Goal: Task Accomplishment & Management: Manage account settings

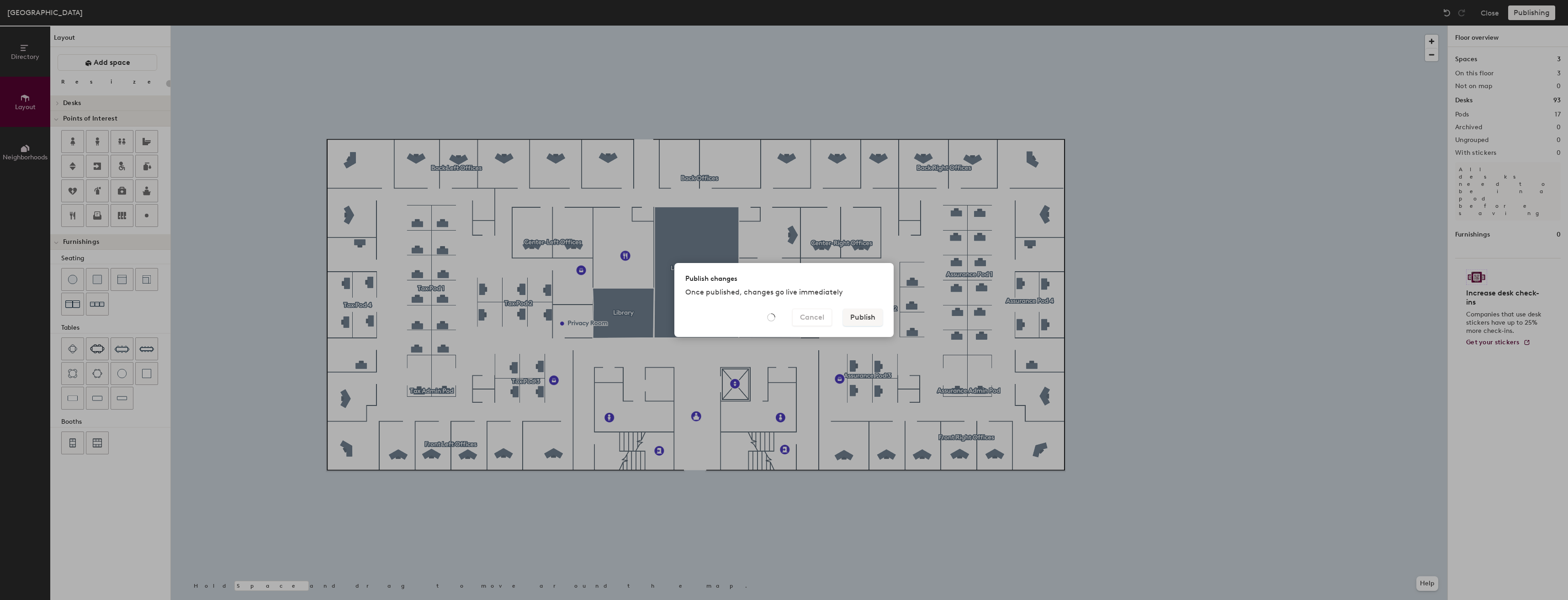
type input "20"
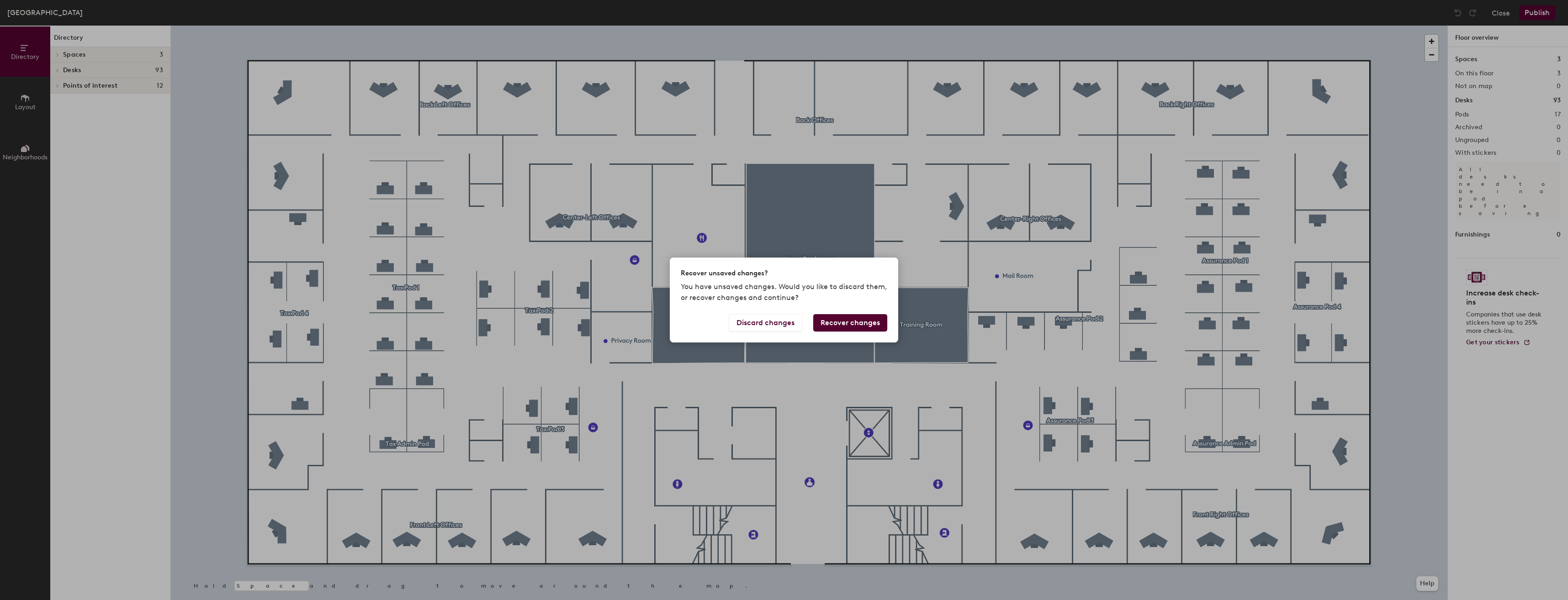
click at [837, 323] on button "Recover changes" at bounding box center [850, 323] width 74 height 18
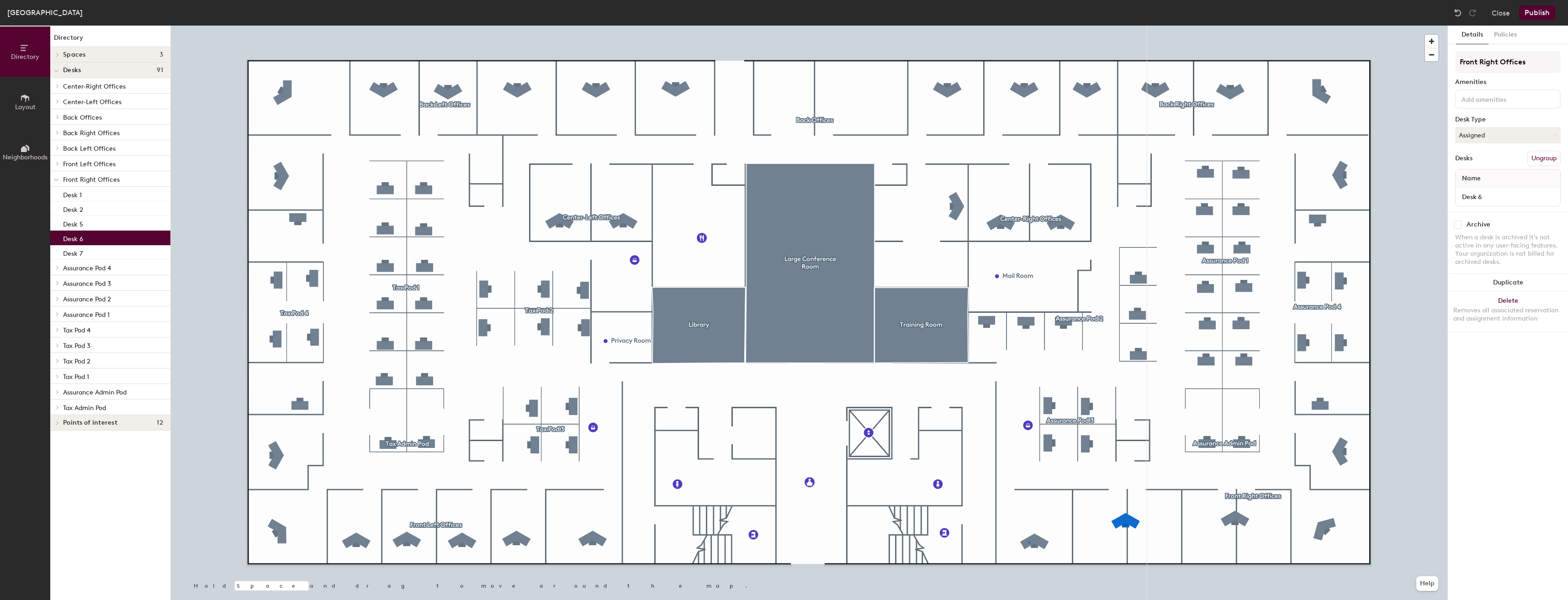
click at [1029, 26] on div at bounding box center [809, 26] width 1276 height 0
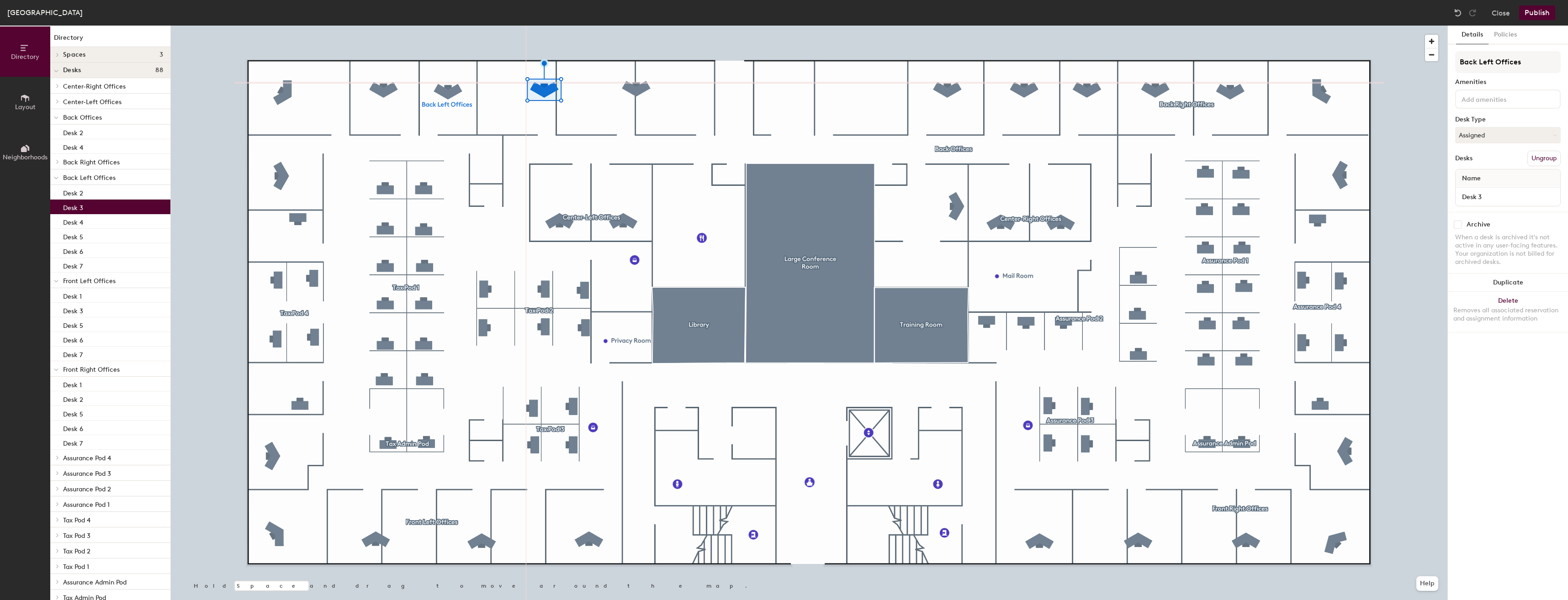
click at [33, 105] on span "Layout" at bounding box center [26, 107] width 21 height 8
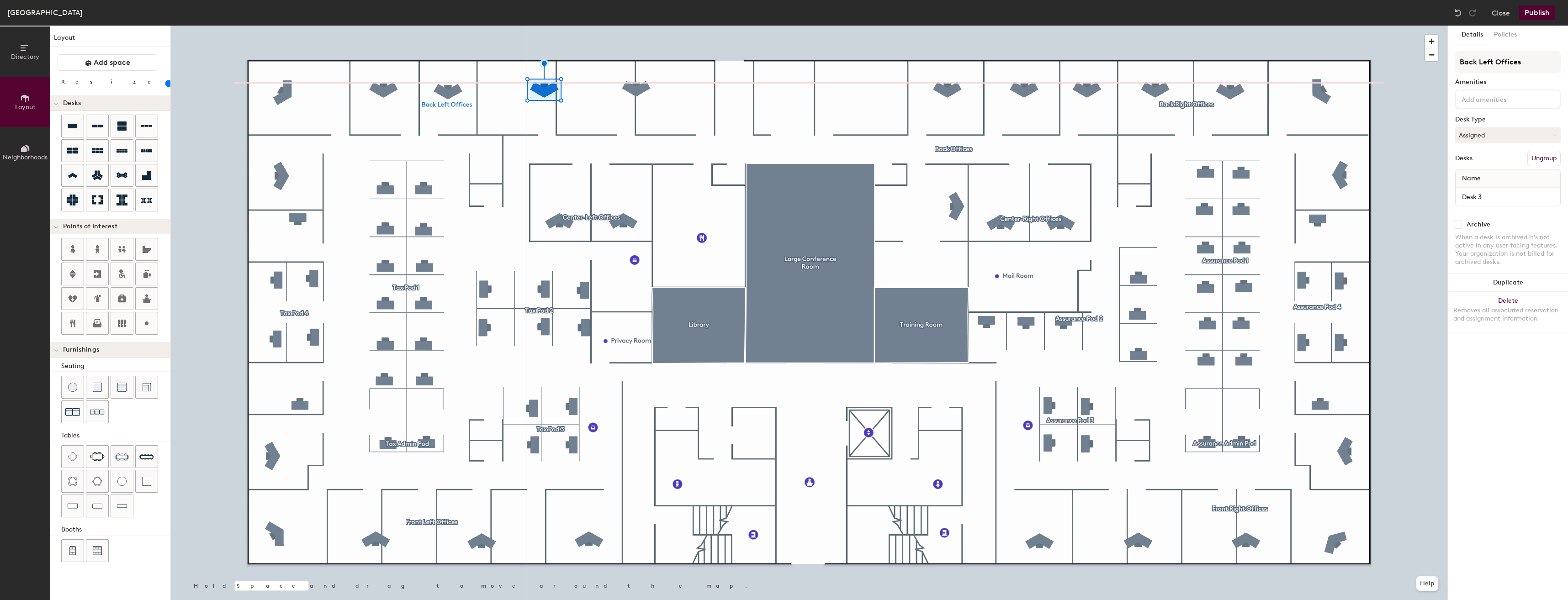
click at [20, 153] on icon at bounding box center [25, 148] width 10 height 10
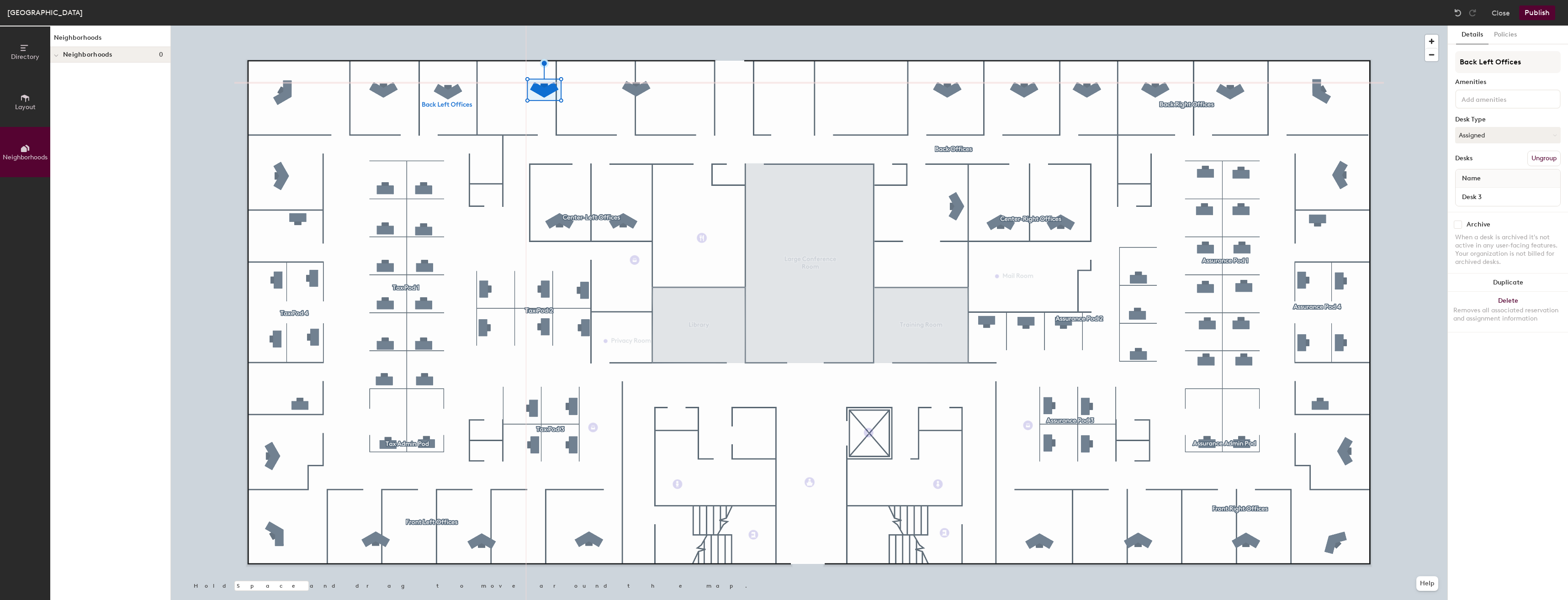
click at [20, 153] on icon at bounding box center [25, 148] width 10 height 10
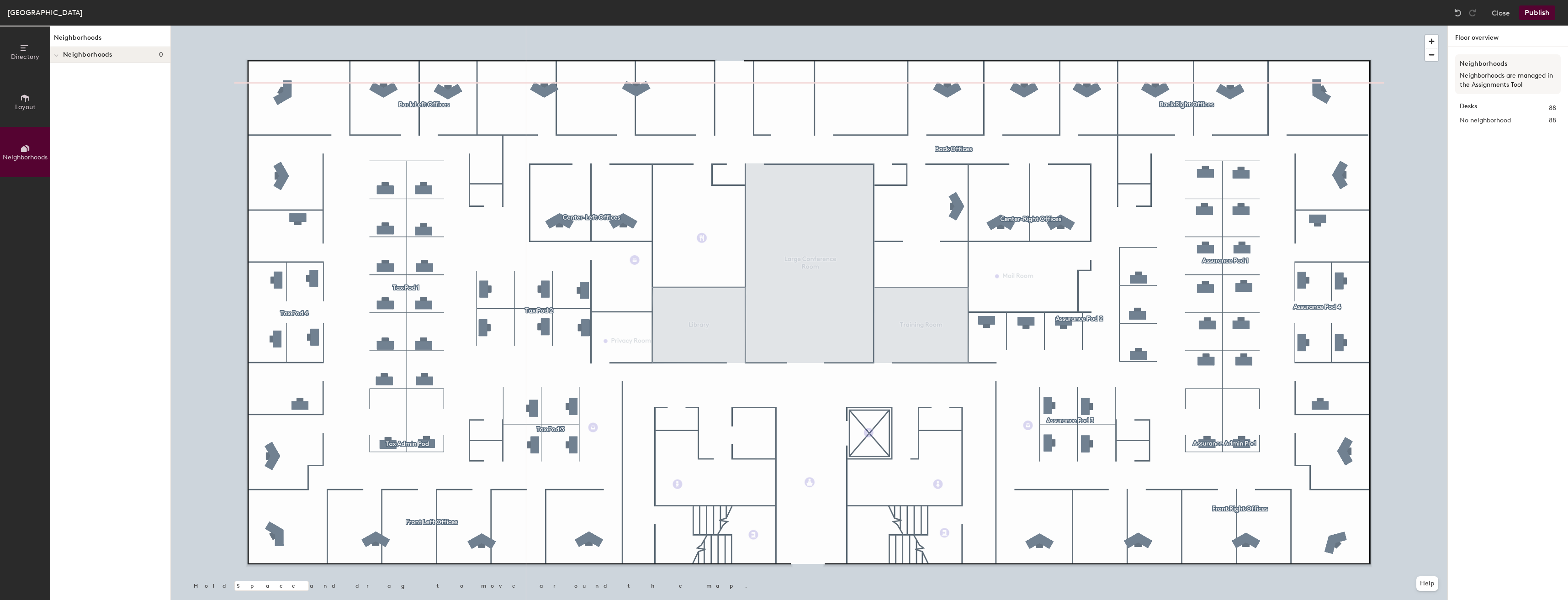
click at [1538, 122] on div "No neighborhood 88" at bounding box center [1508, 120] width 96 height 10
click at [14, 102] on button "Layout" at bounding box center [25, 102] width 51 height 51
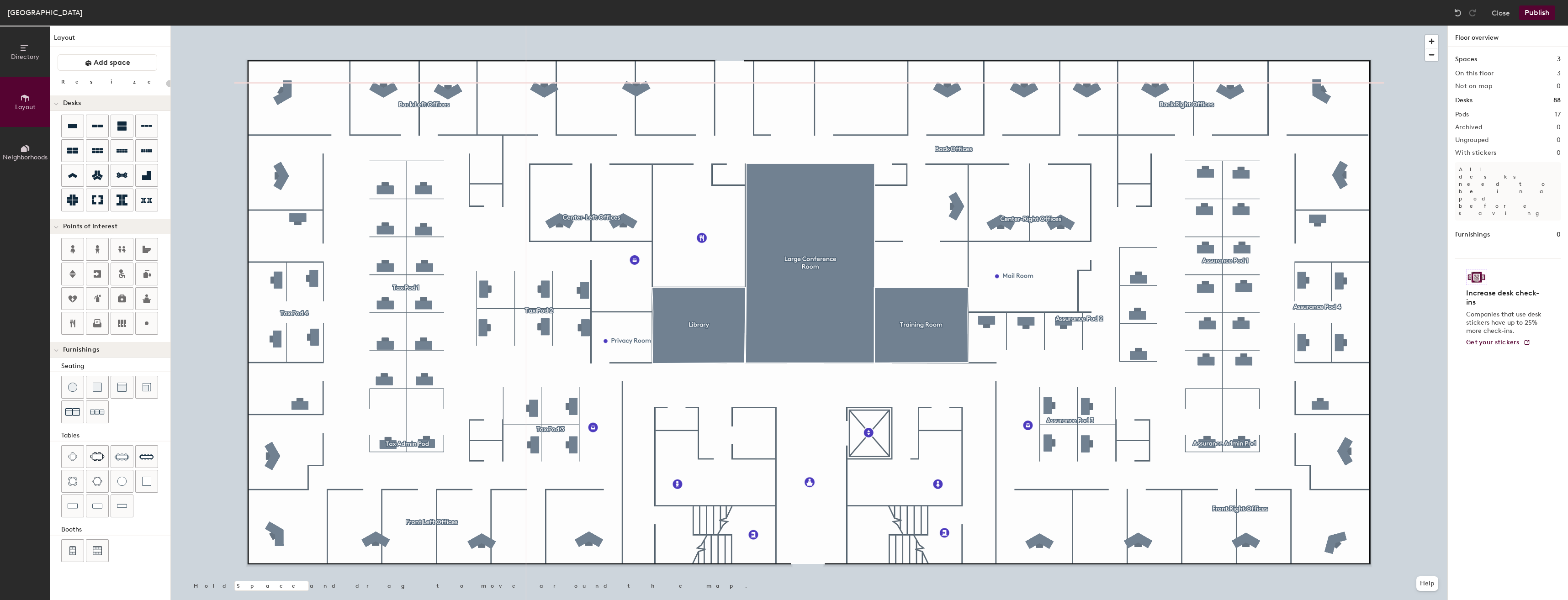
click at [27, 48] on icon at bounding box center [25, 48] width 10 height 10
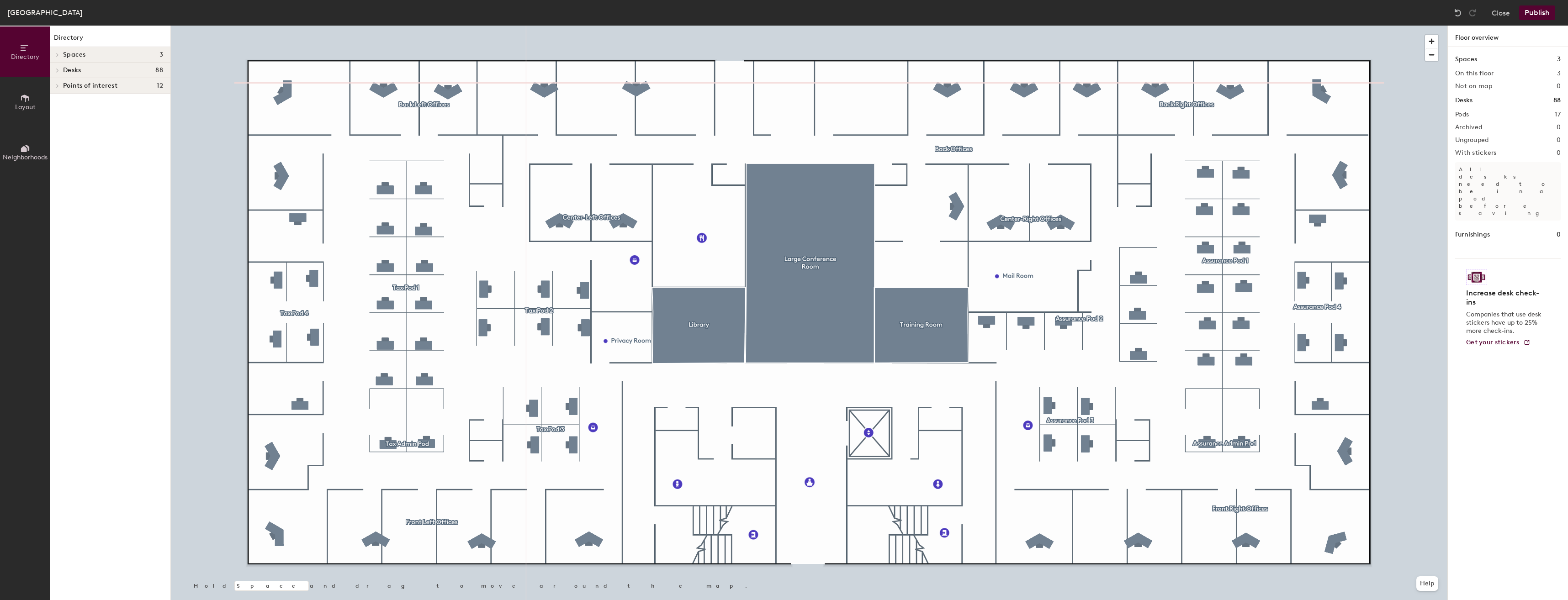
click at [23, 103] on span "Layout" at bounding box center [26, 107] width 21 height 8
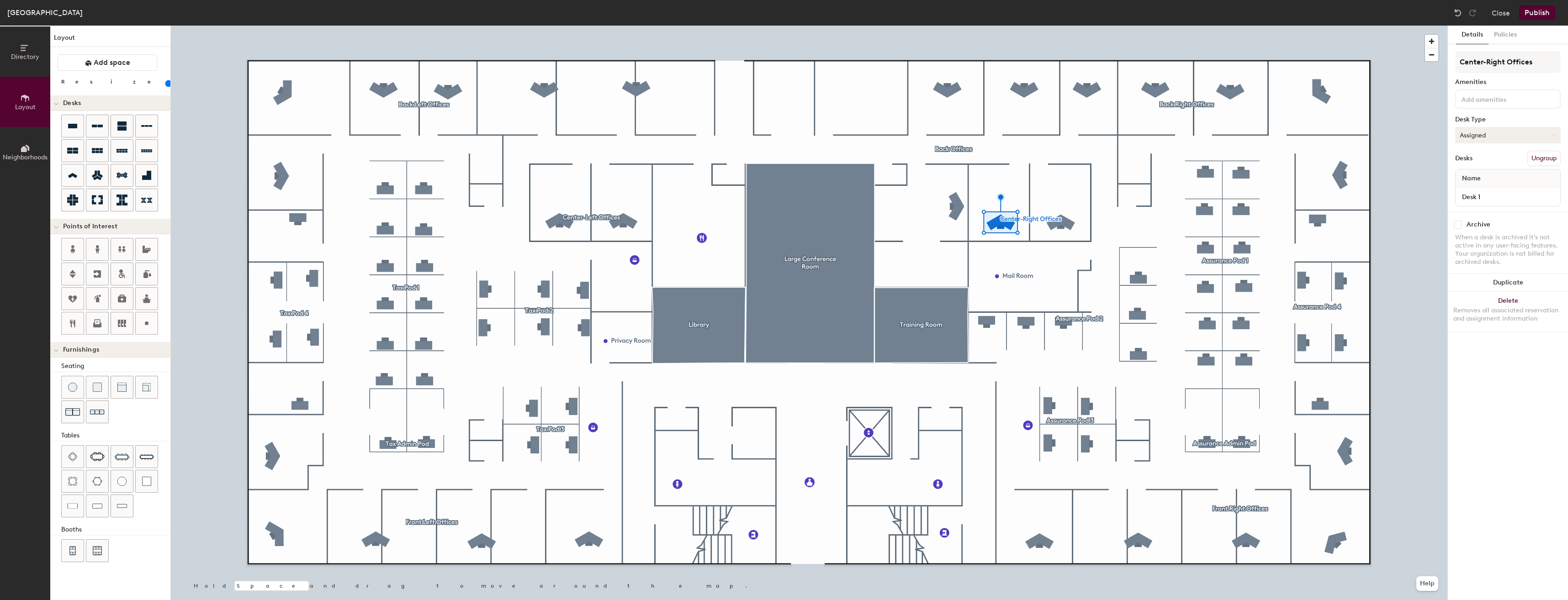
click at [1504, 142] on button "Assigned" at bounding box center [1508, 135] width 105 height 16
click at [1491, 192] on div "Hoteled" at bounding box center [1501, 190] width 91 height 14
click at [1499, 138] on button "Assigned" at bounding box center [1508, 135] width 105 height 16
click at [1488, 194] on div "Hoteled" at bounding box center [1501, 190] width 91 height 14
click at [1490, 135] on button "Assigned" at bounding box center [1508, 135] width 105 height 16
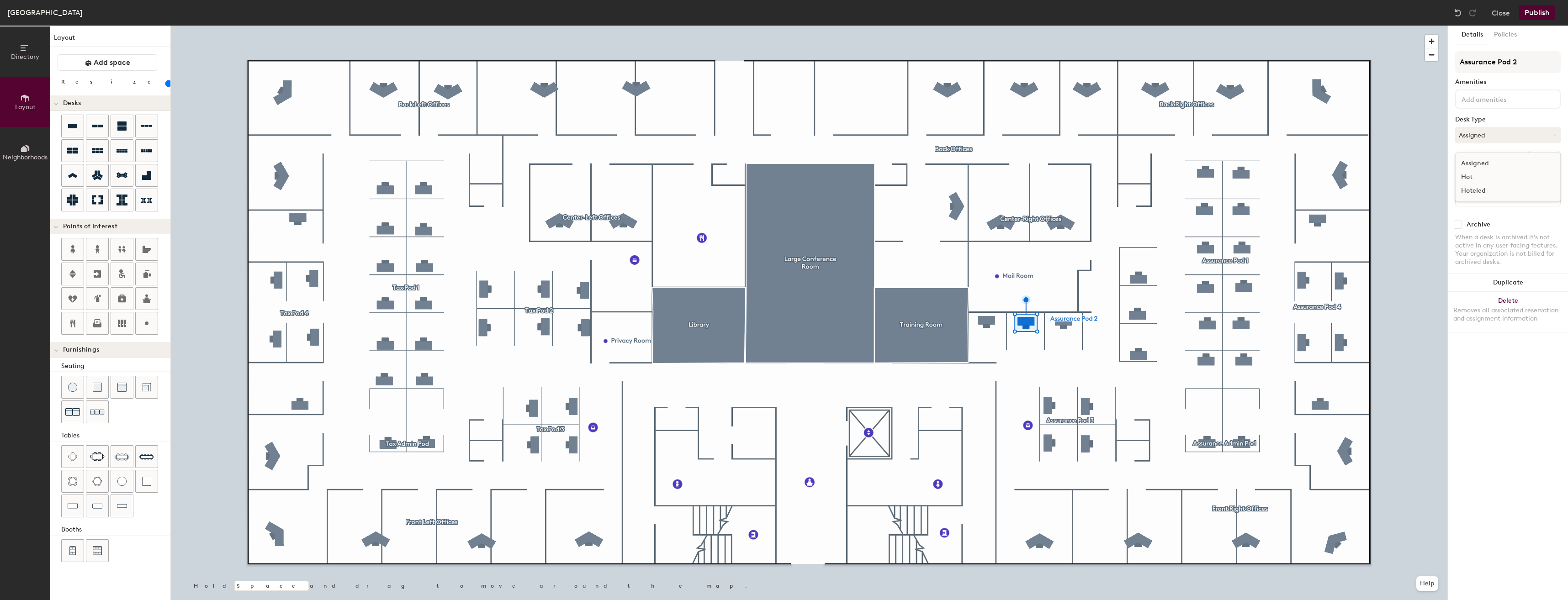
click at [1483, 189] on div "Hoteled" at bounding box center [1501, 190] width 91 height 14
click at [1486, 133] on button "Assigned" at bounding box center [1508, 135] width 105 height 16
click at [1486, 187] on div "Hoteled" at bounding box center [1501, 190] width 91 height 14
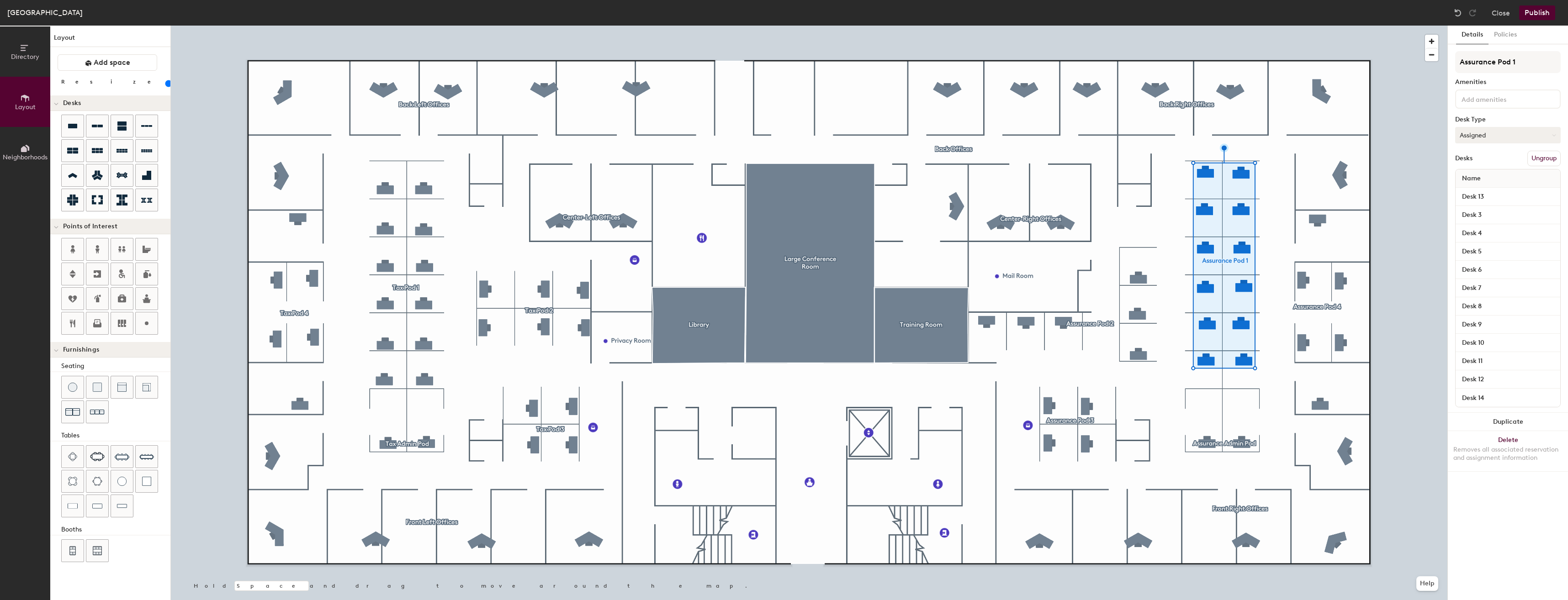
click at [1495, 137] on button "Assigned" at bounding box center [1508, 135] width 105 height 16
click at [1493, 190] on div "Hoteled" at bounding box center [1501, 190] width 91 height 14
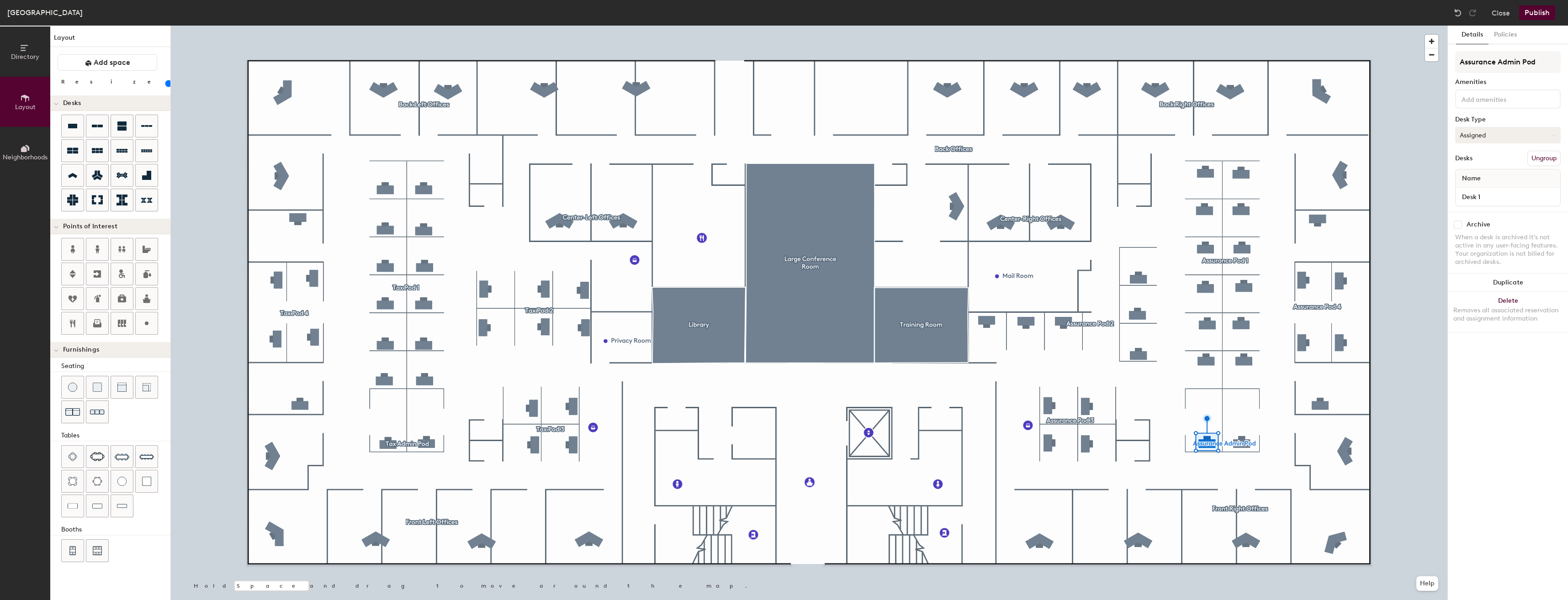
click at [1487, 139] on button "Assigned" at bounding box center [1508, 135] width 105 height 16
click at [1483, 195] on div "Hoteled" at bounding box center [1501, 190] width 91 height 14
click at [1512, 136] on button "Assigned" at bounding box center [1508, 135] width 105 height 16
click at [1500, 189] on div "Hoteled" at bounding box center [1501, 190] width 91 height 14
click at [1507, 134] on button "Hoteled" at bounding box center [1508, 135] width 105 height 16
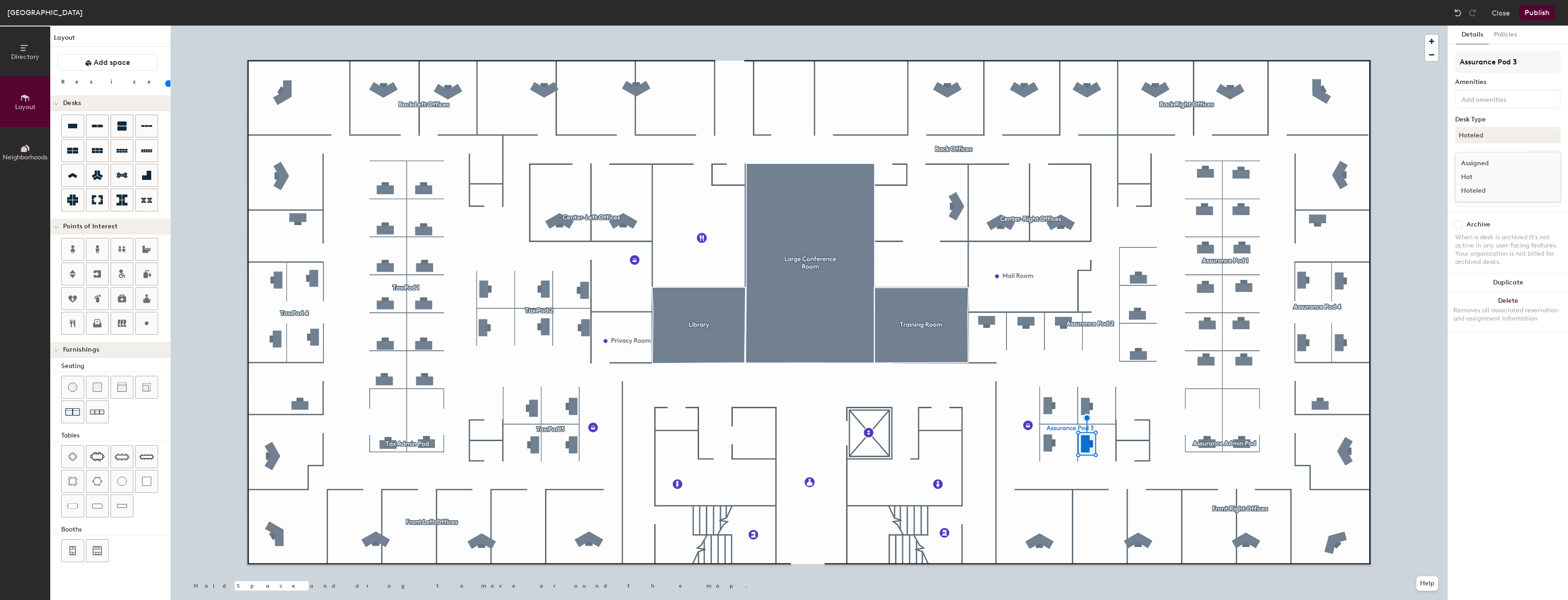
click at [1501, 162] on div "Assigned" at bounding box center [1501, 163] width 91 height 14
click at [1486, 133] on button "Assigned" at bounding box center [1508, 135] width 105 height 16
click at [1486, 193] on div "Hoteled" at bounding box center [1501, 190] width 91 height 14
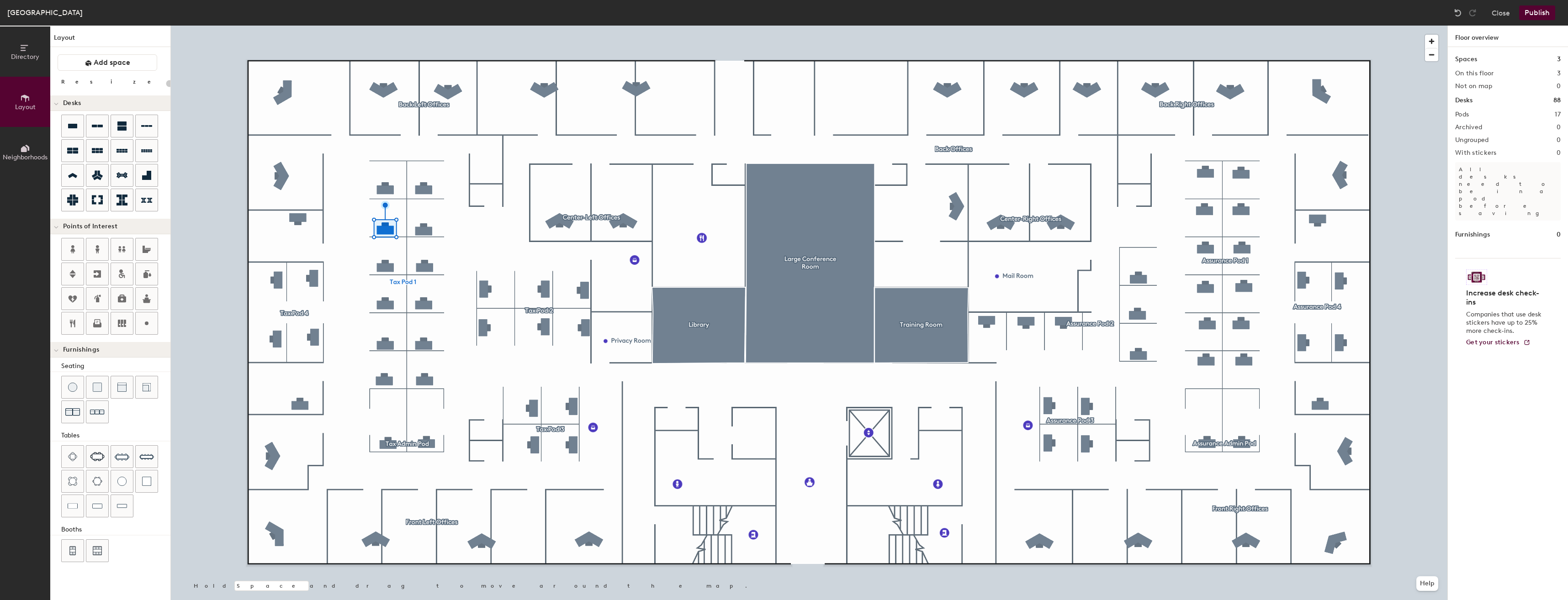
type input "100"
click at [1494, 134] on button "Assigned" at bounding box center [1508, 135] width 105 height 16
type input "100"
click at [1516, 136] on button "Assigned" at bounding box center [1508, 135] width 105 height 16
click at [1503, 193] on div "Hoteled" at bounding box center [1501, 190] width 91 height 14
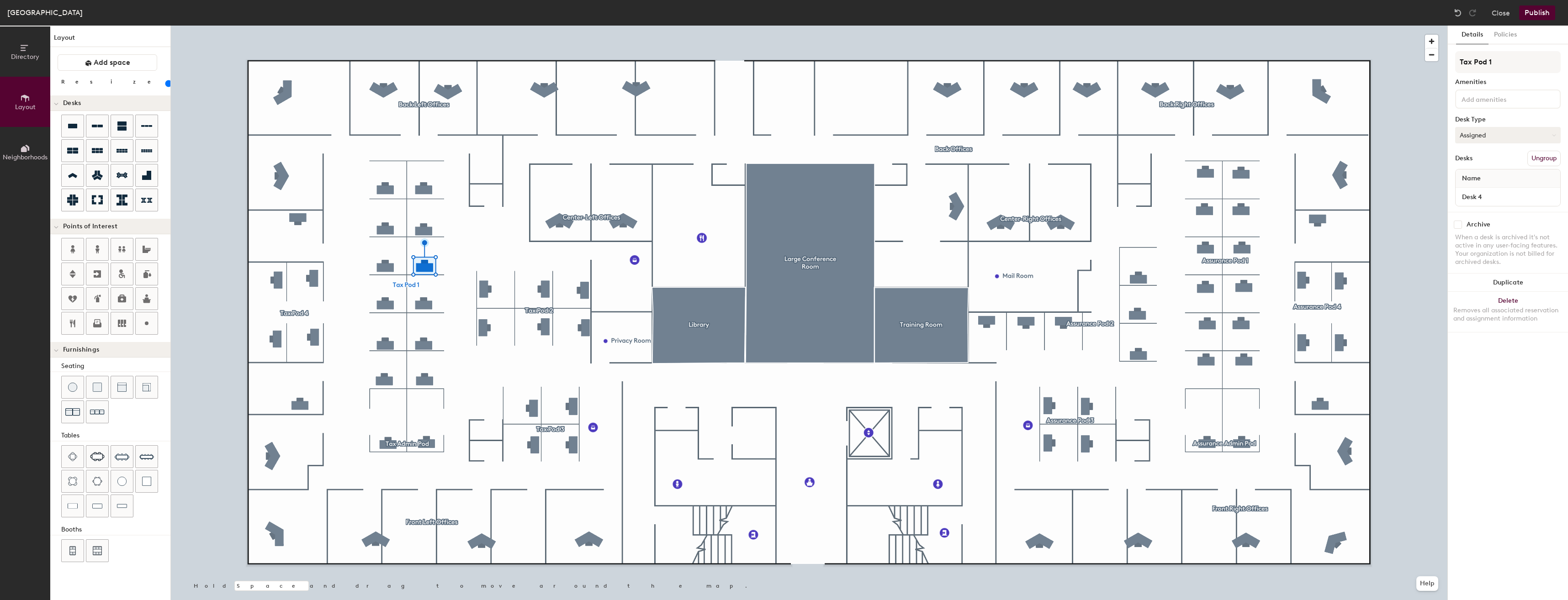
click at [1508, 129] on button "Assigned" at bounding box center [1508, 135] width 105 height 16
click at [1497, 190] on div "Hoteled" at bounding box center [1501, 190] width 91 height 14
click at [1531, 134] on button "Assigned" at bounding box center [1508, 135] width 105 height 16
click at [1499, 195] on div "Hoteled" at bounding box center [1501, 190] width 91 height 14
click at [1489, 134] on button "Assigned" at bounding box center [1508, 135] width 105 height 16
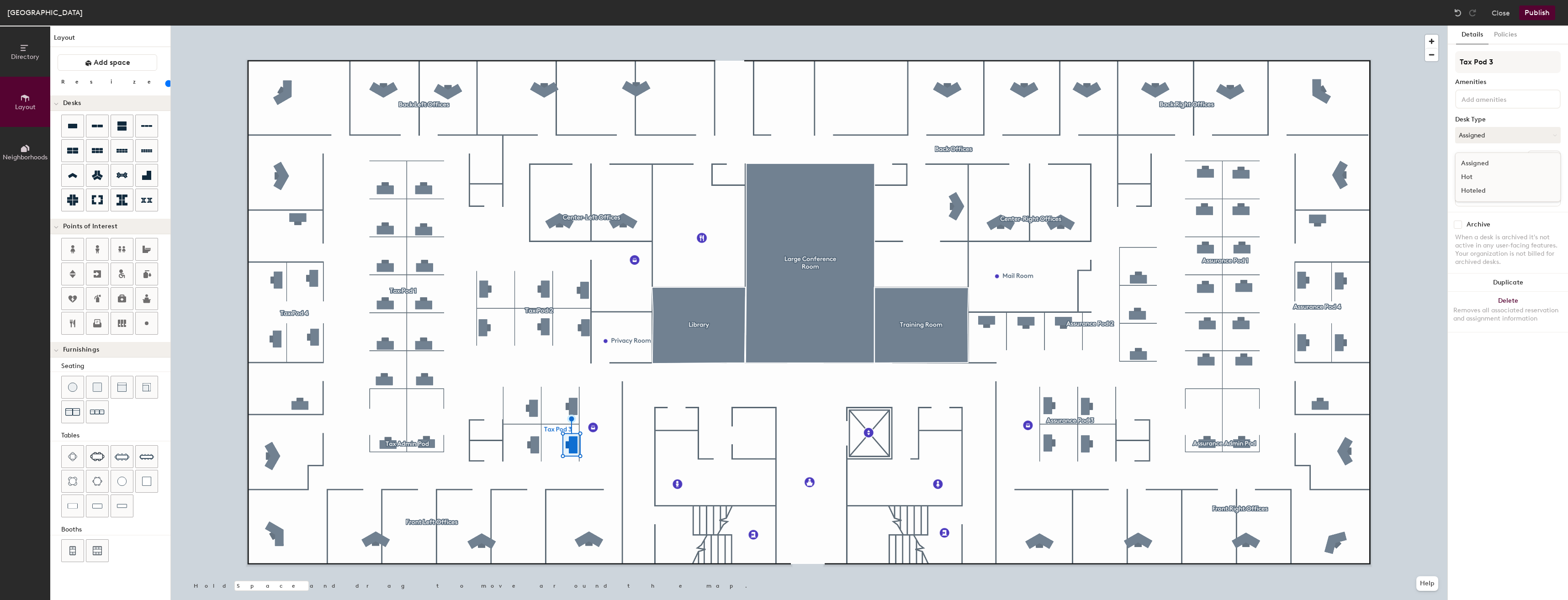
click at [1486, 190] on div "Hoteled" at bounding box center [1501, 190] width 91 height 14
click at [1505, 136] on button "Assigned" at bounding box center [1508, 135] width 105 height 16
click at [1486, 190] on div "Hoteled" at bounding box center [1501, 190] width 91 height 14
click at [1534, 18] on button "Publish" at bounding box center [1537, 13] width 36 height 15
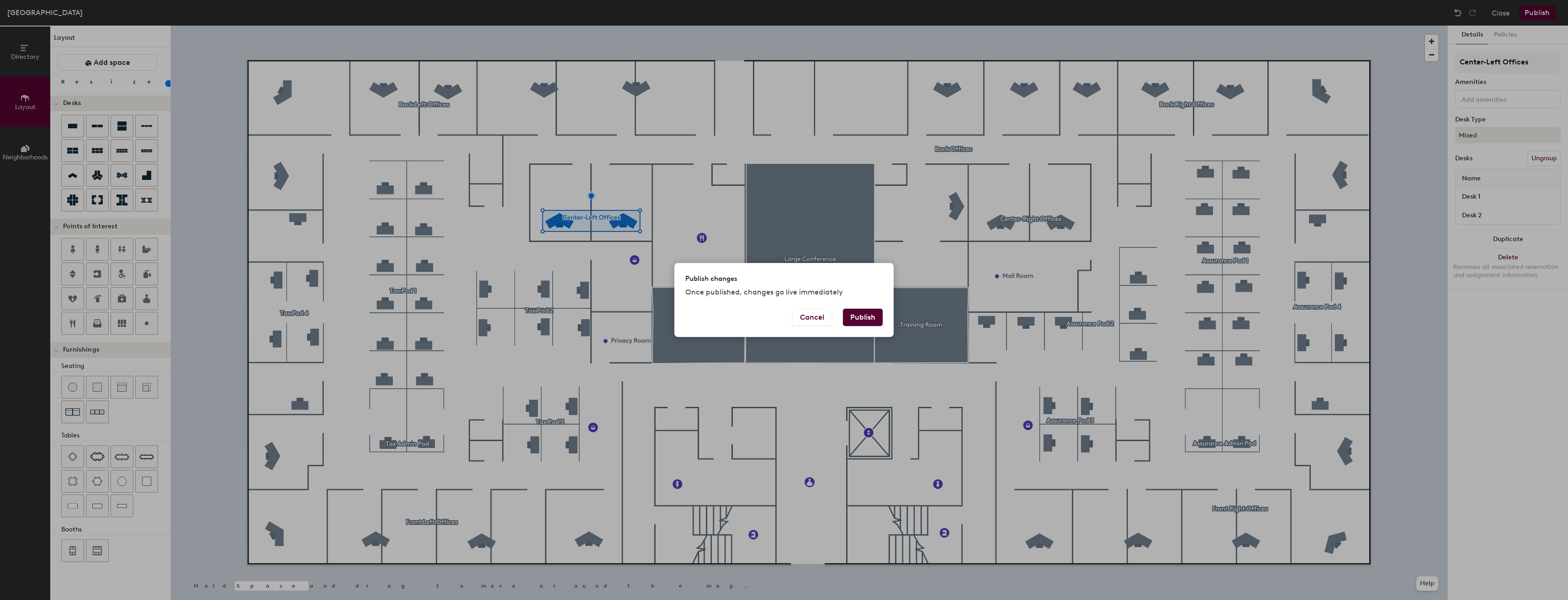
click at [866, 319] on button "Publish" at bounding box center [863, 317] width 40 height 18
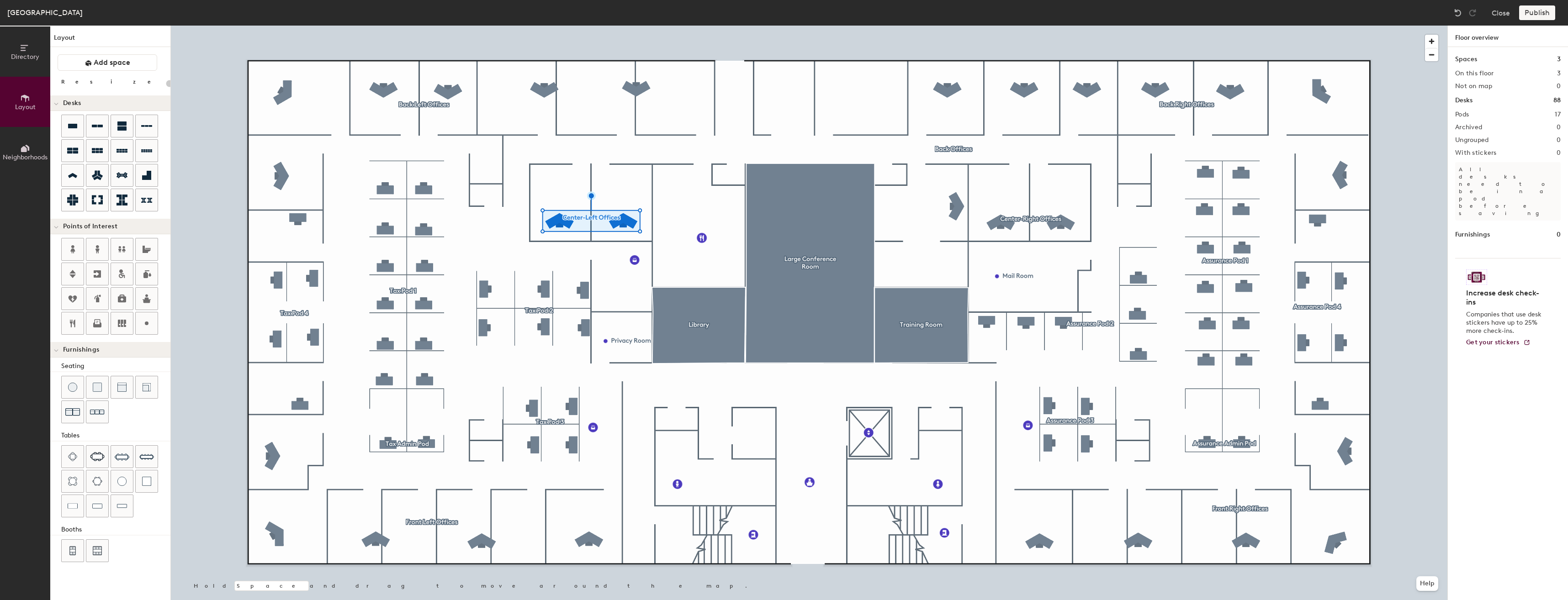
type input "20"
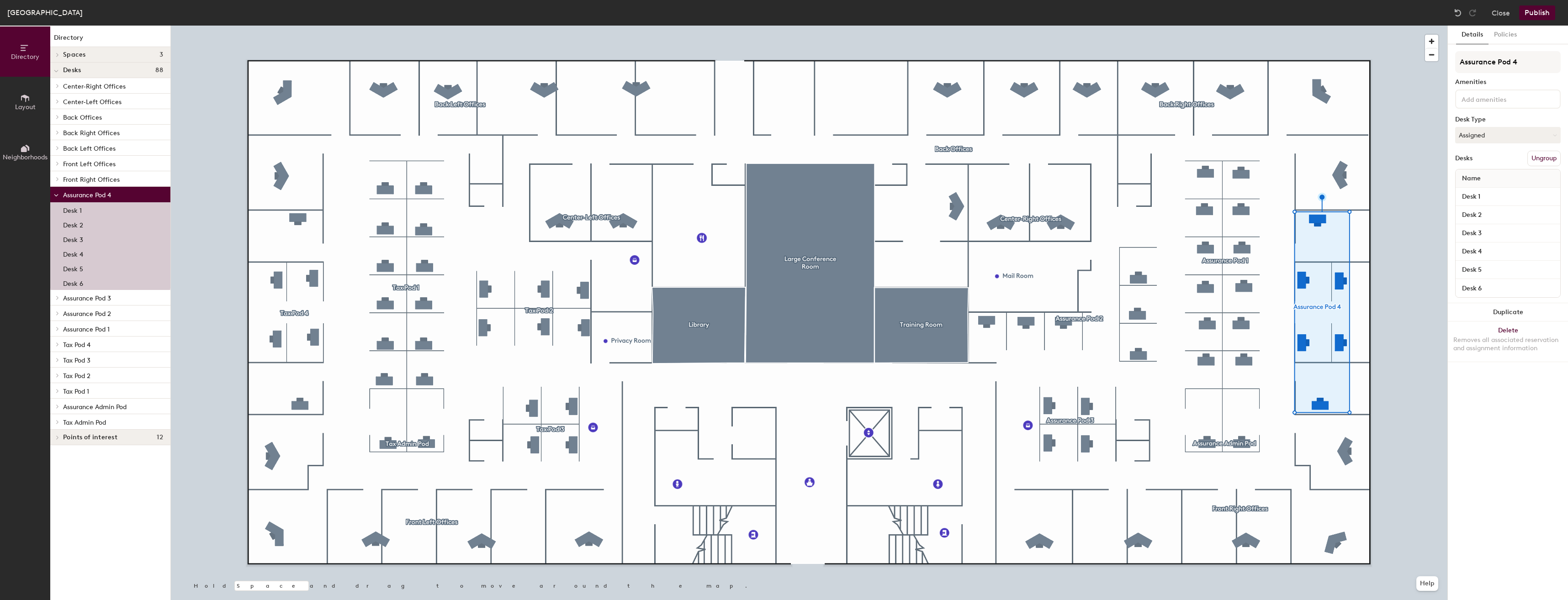
click at [1549, 158] on button "Ungroup" at bounding box center [1544, 159] width 33 height 16
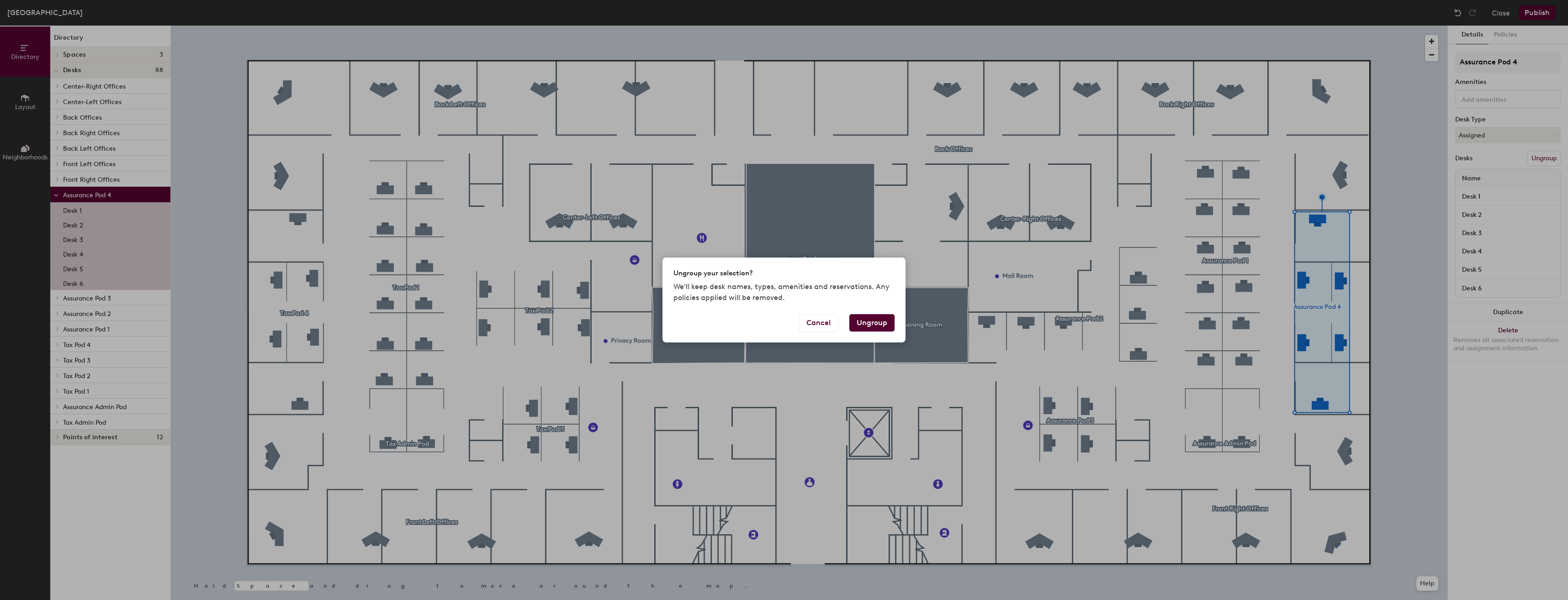
click at [870, 316] on button "Ungroup" at bounding box center [872, 323] width 45 height 18
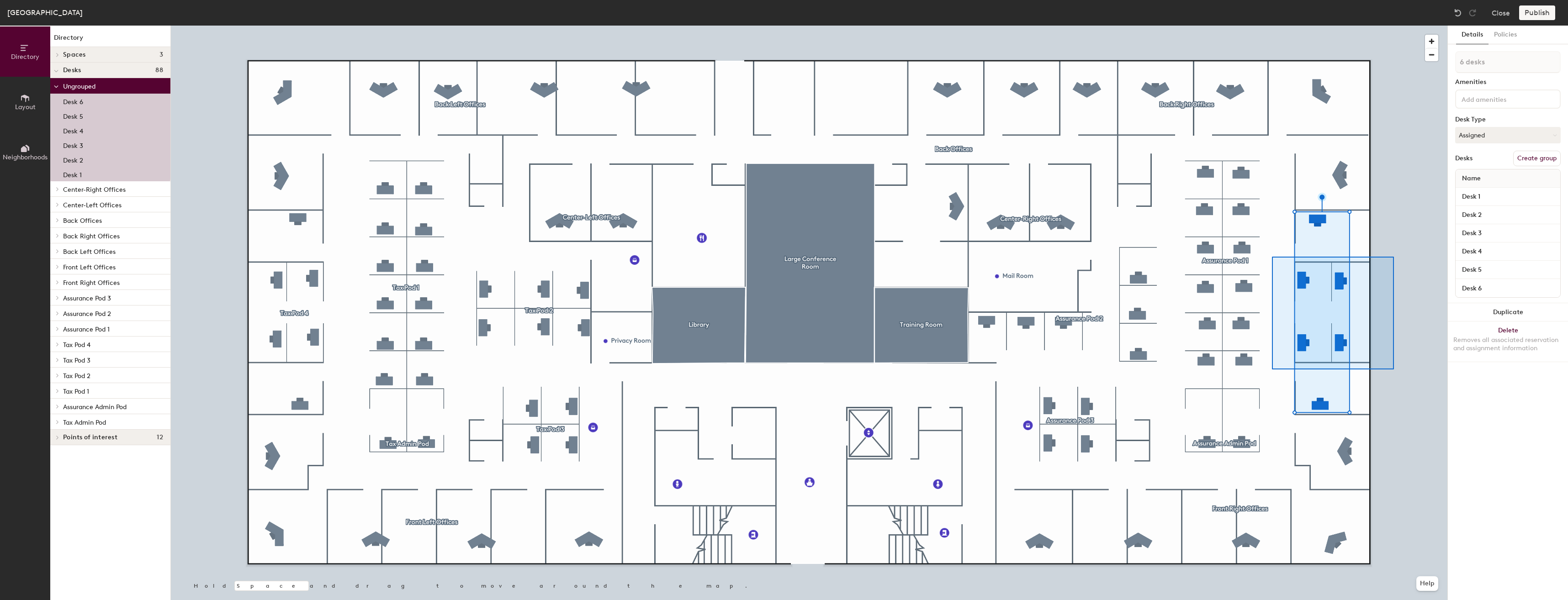
type input "4 desks"
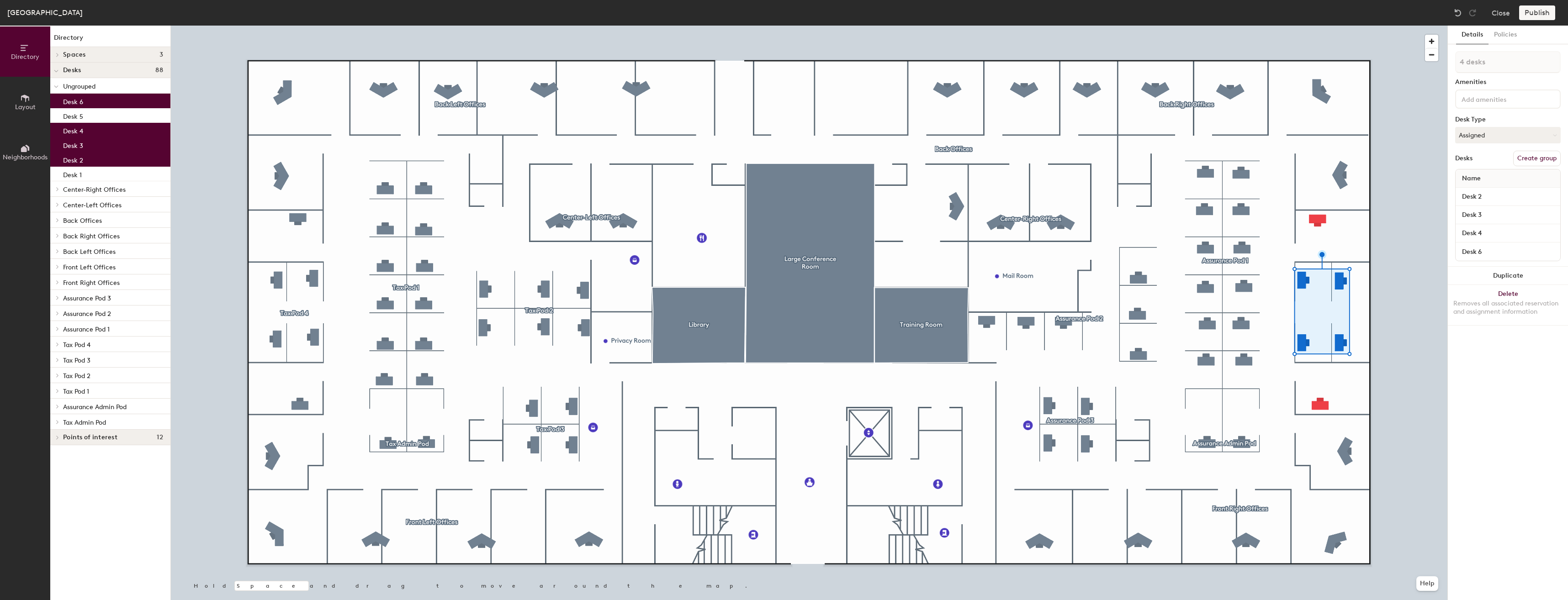
click at [1528, 158] on button "Create group" at bounding box center [1537, 159] width 47 height 16
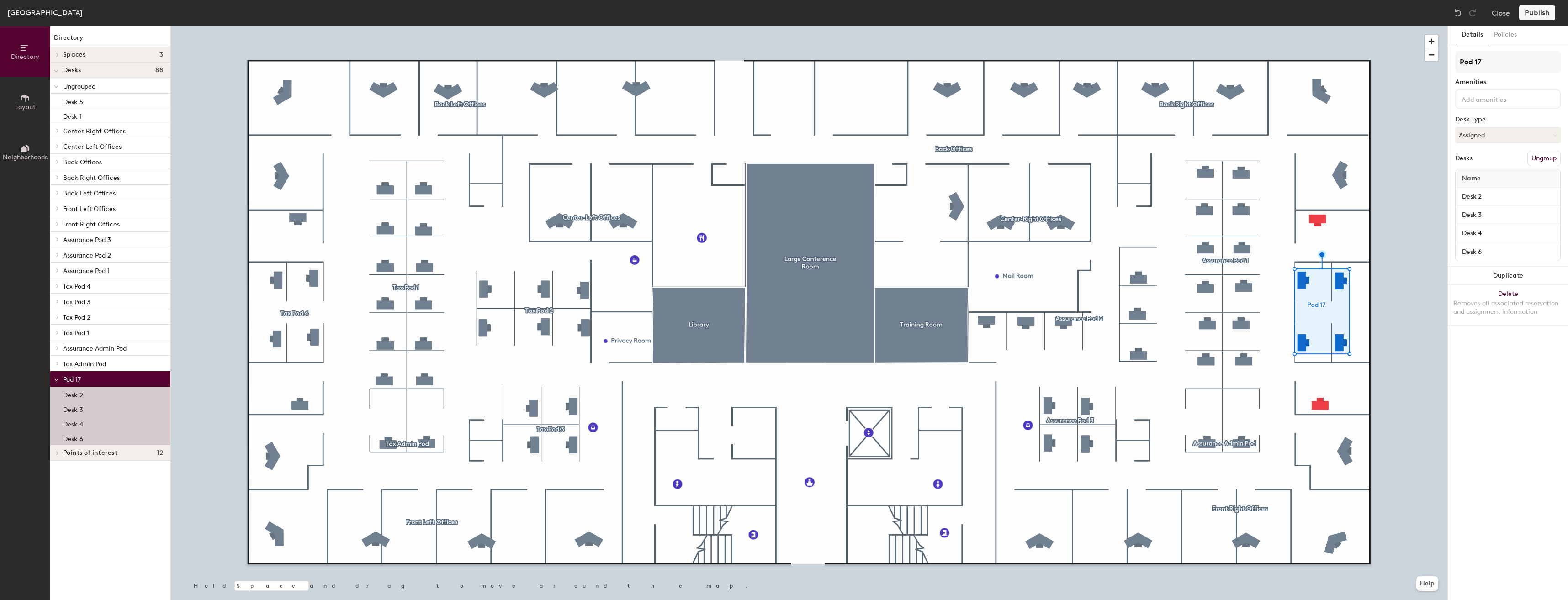
click at [1418, 66] on div "Directory Layout Neighborhoods Directory Spaces 3 Large Conference Room Library…" at bounding box center [784, 313] width 1568 height 574
type input "B"
type input "Admin Pod 1"
click at [1533, 38] on div "Details Policies" at bounding box center [1508, 35] width 120 height 19
click at [1511, 38] on button "Policies" at bounding box center [1505, 35] width 34 height 19
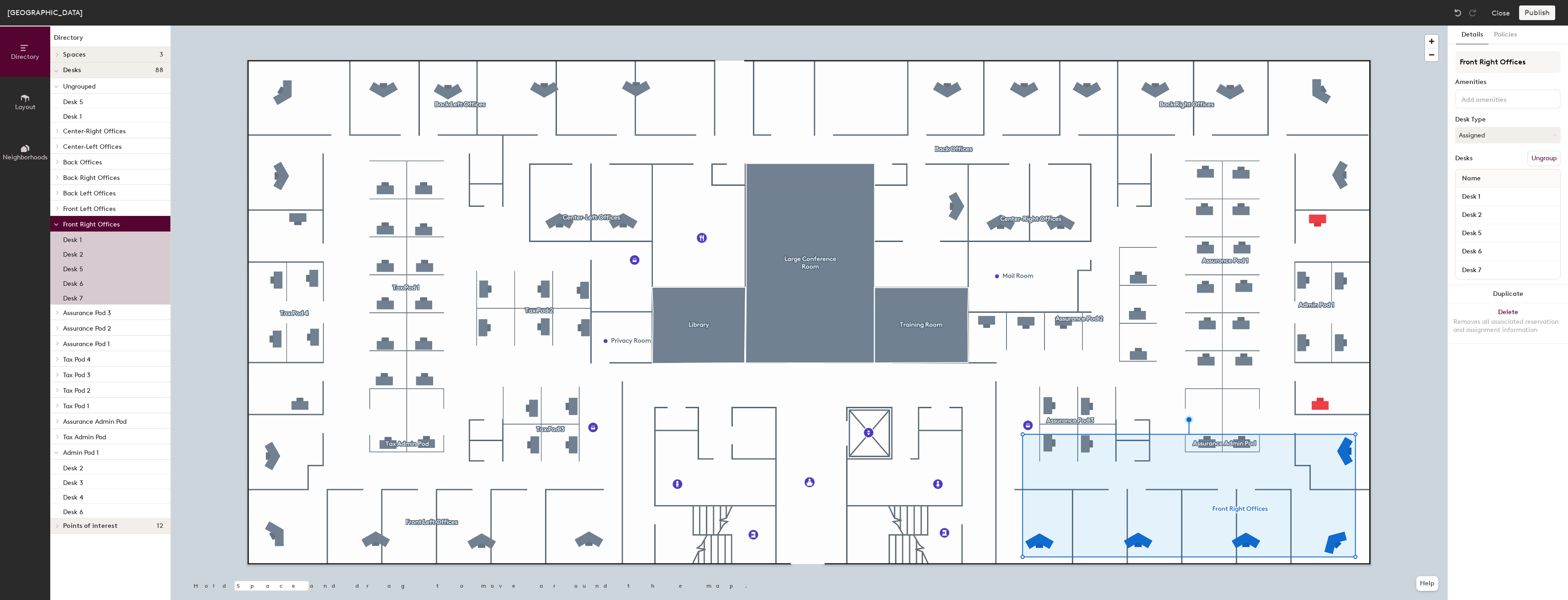
click at [1543, 155] on button "Ungroup" at bounding box center [1544, 159] width 33 height 16
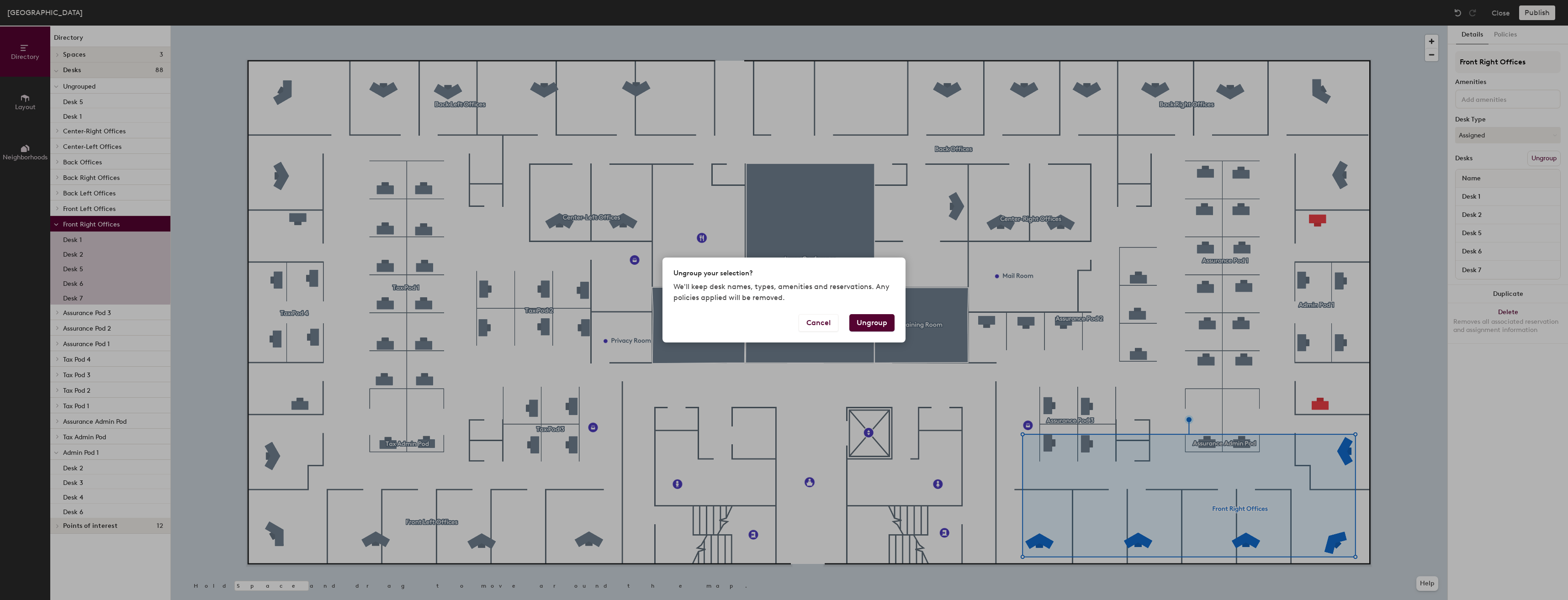
click at [869, 326] on button "Ungroup" at bounding box center [872, 323] width 45 height 18
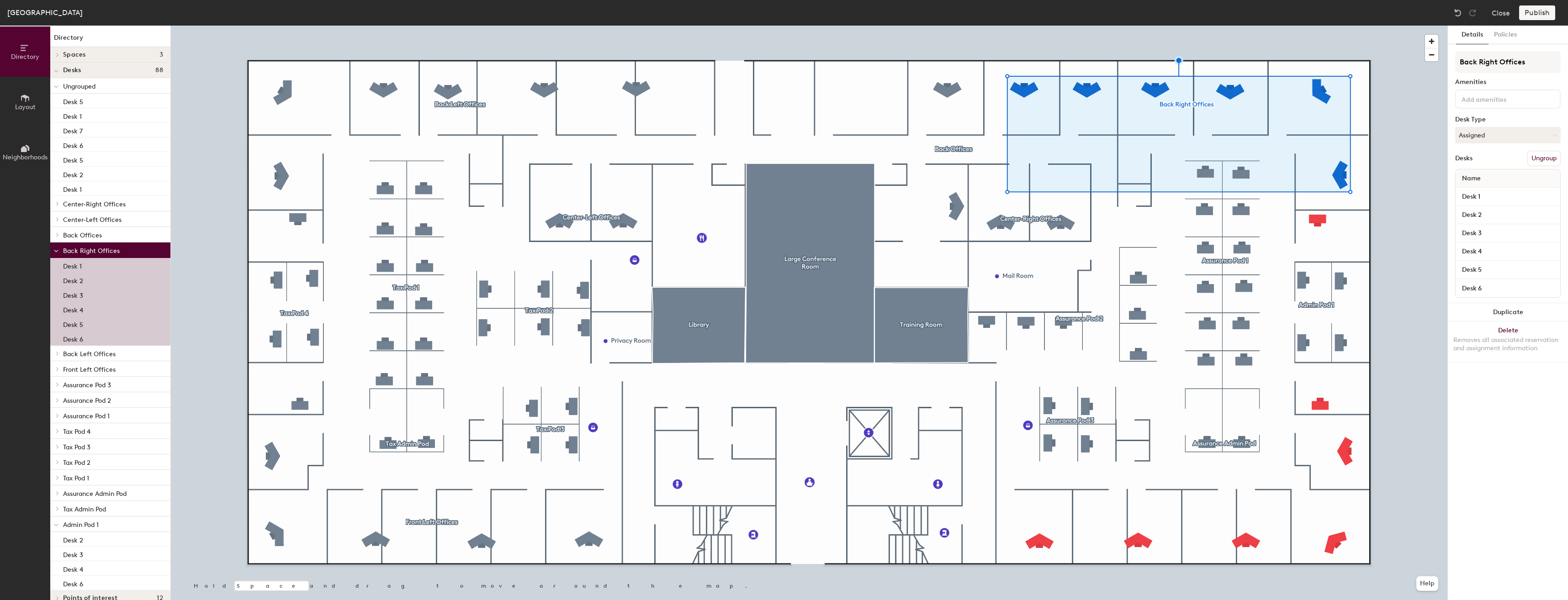
click at [1542, 156] on button "Ungroup" at bounding box center [1544, 159] width 33 height 16
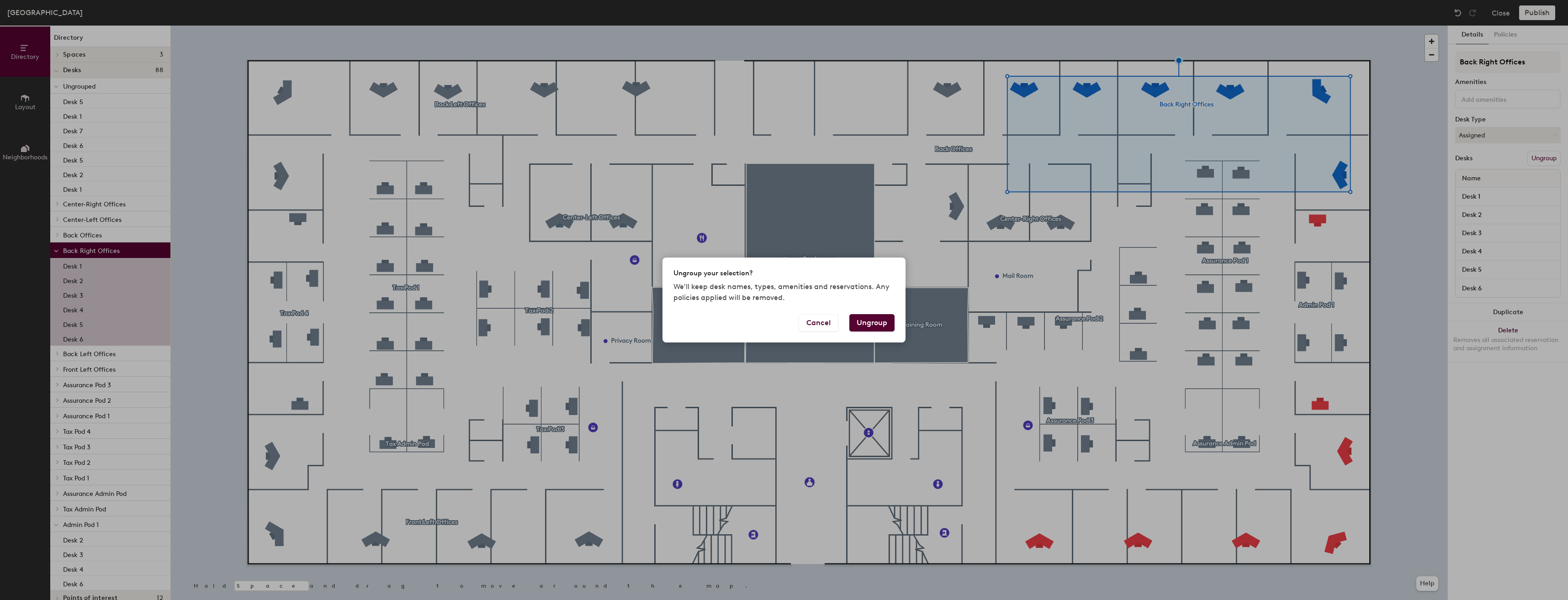
click at [873, 324] on button "Ungroup" at bounding box center [872, 323] width 45 height 18
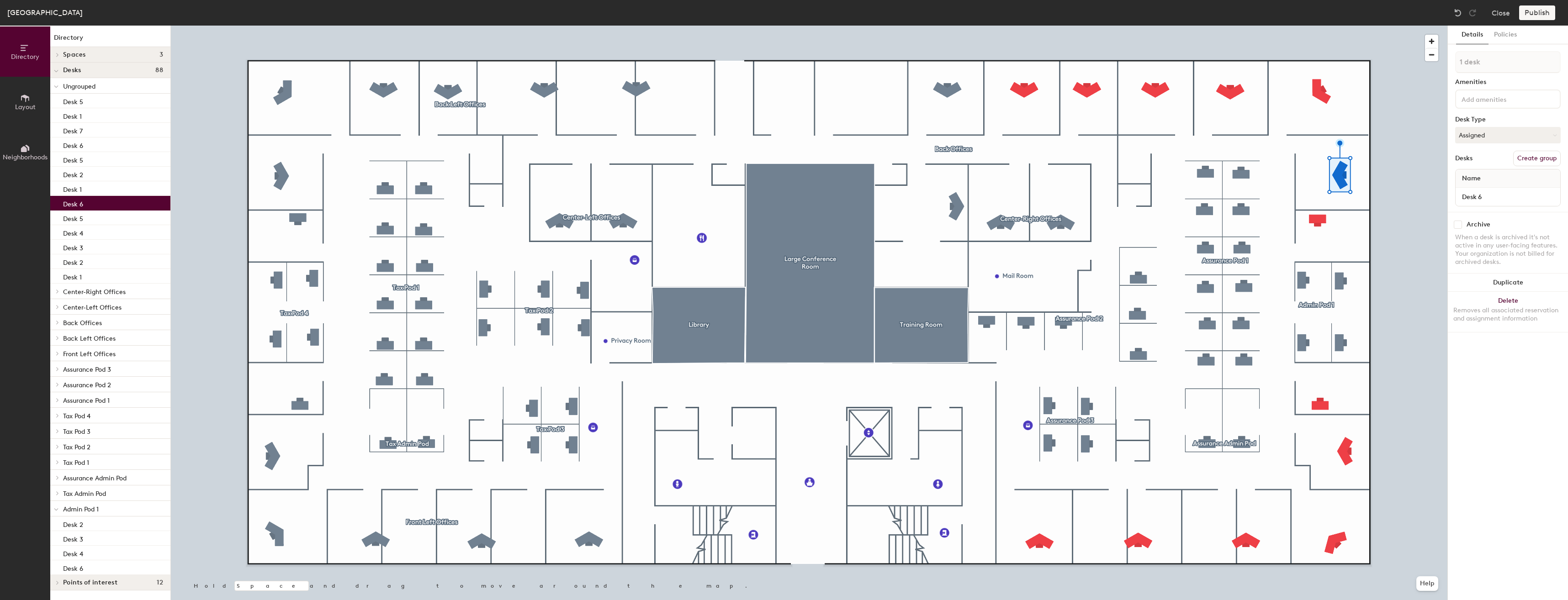
click at [1530, 153] on button "Create group" at bounding box center [1537, 159] width 47 height 16
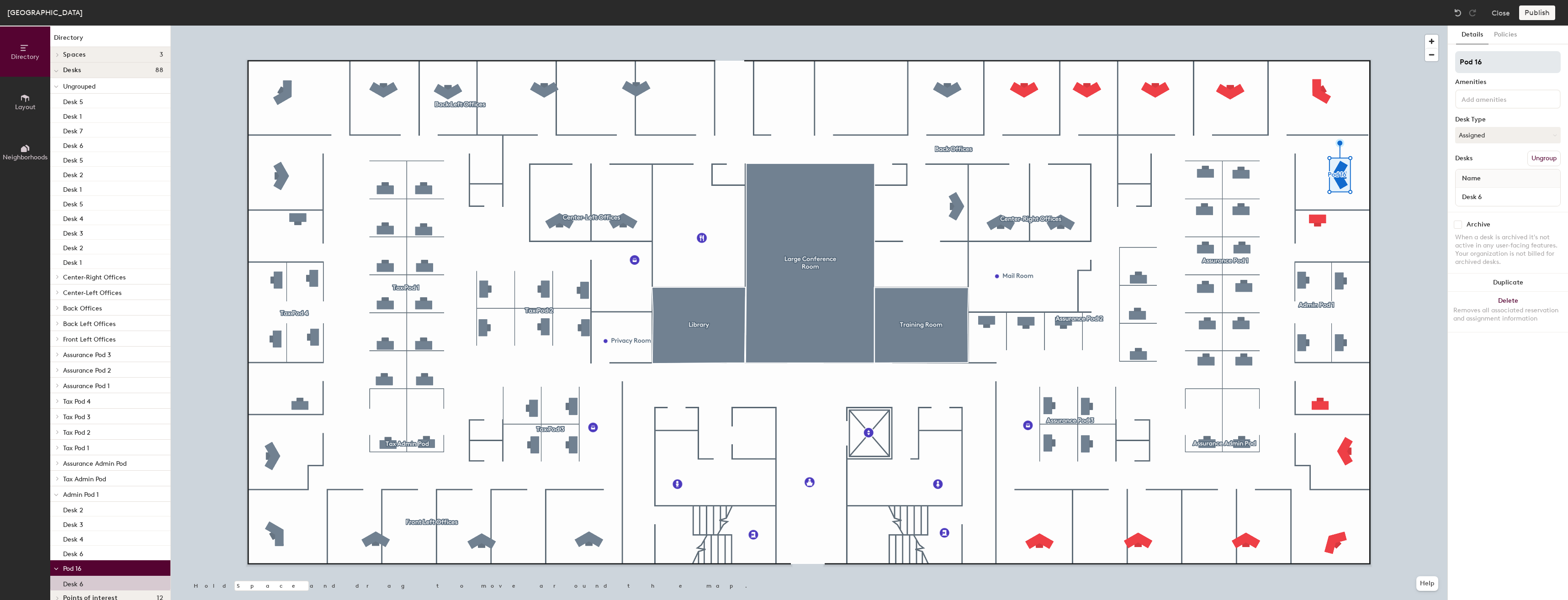
click at [1412, 65] on div "Directory Layout Neighborhoods Directory Spaces 3 Large Conference Room Library…" at bounding box center [784, 313] width 1568 height 574
type input "Assurance Management"
click at [1502, 152] on div "Desks Ungroup" at bounding box center [1508, 159] width 105 height 16
click at [1490, 94] on input at bounding box center [1500, 99] width 82 height 11
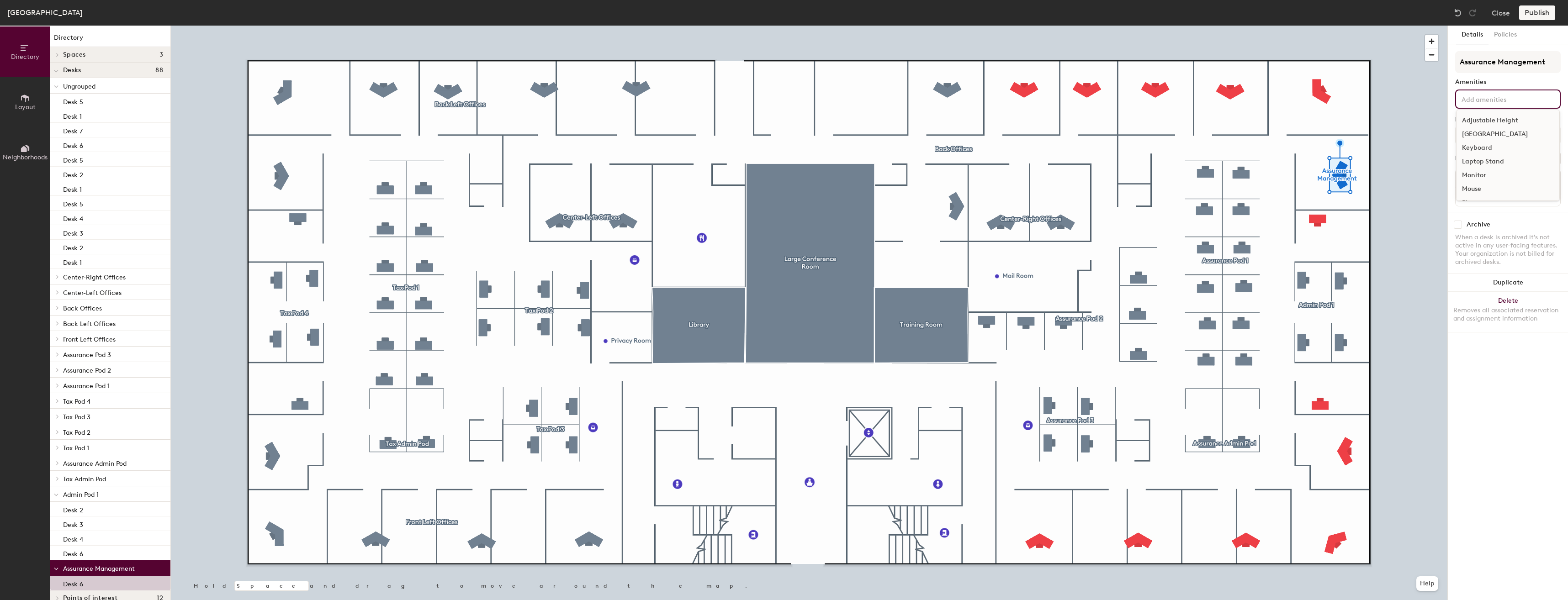
click at [1500, 87] on div "Assurance Management Amenities Adjustable Height Docking Station Keyboard Lapto…" at bounding box center [1508, 131] width 105 height 161
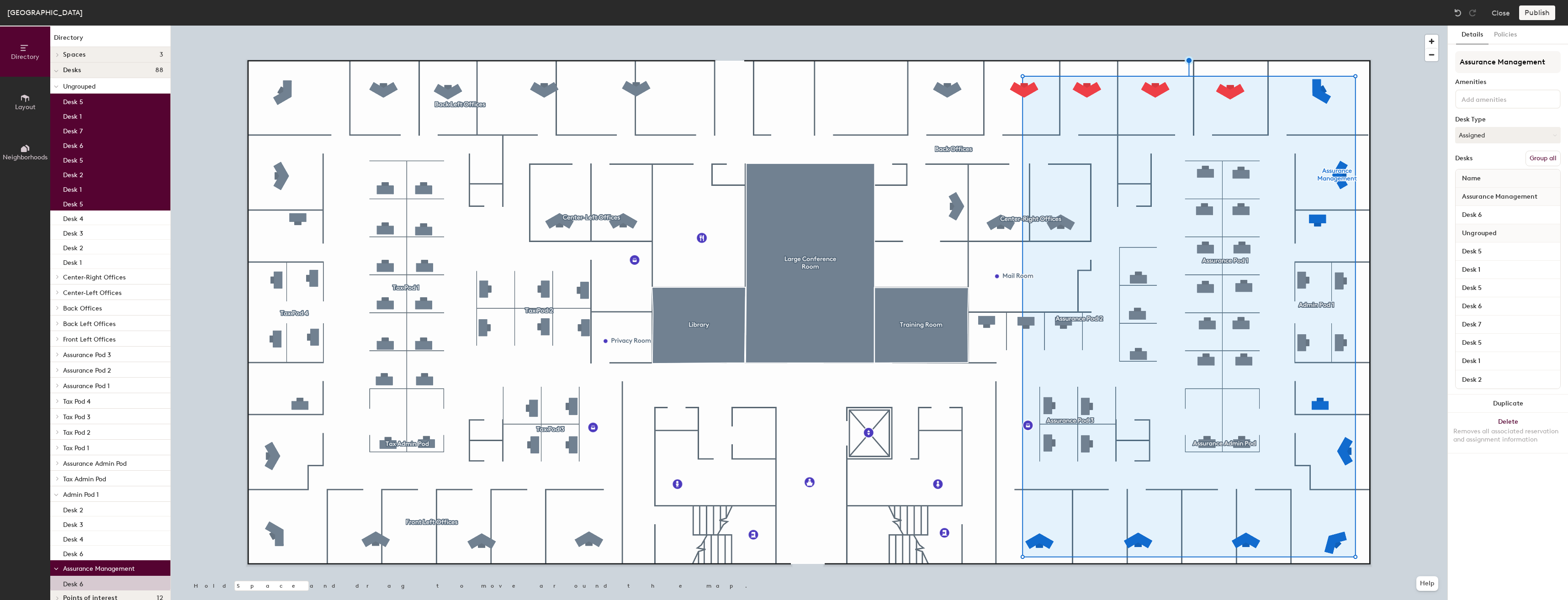
click at [1551, 158] on button "Group all" at bounding box center [1543, 159] width 35 height 16
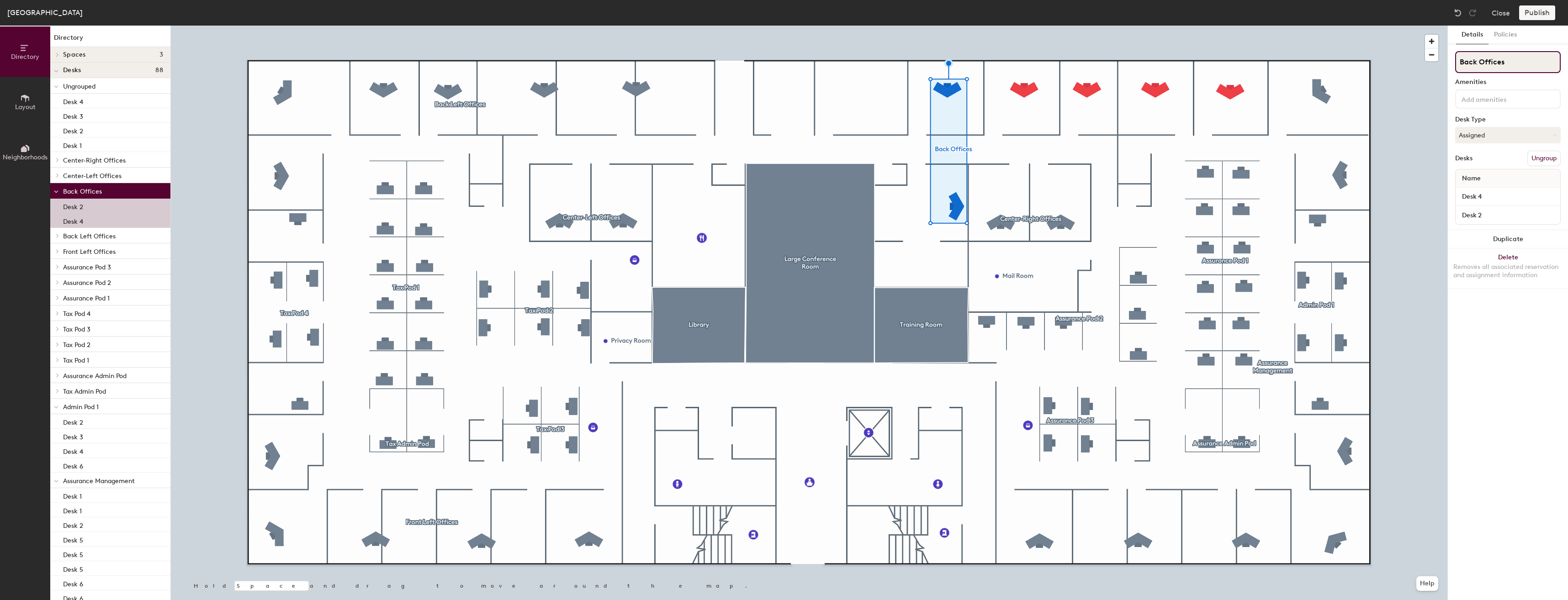
click at [1439, 66] on div "Directory Layout Neighborhoods Directory Spaces 3 Large Conference Room Library…" at bounding box center [784, 313] width 1568 height 574
type input "Admin Offices"
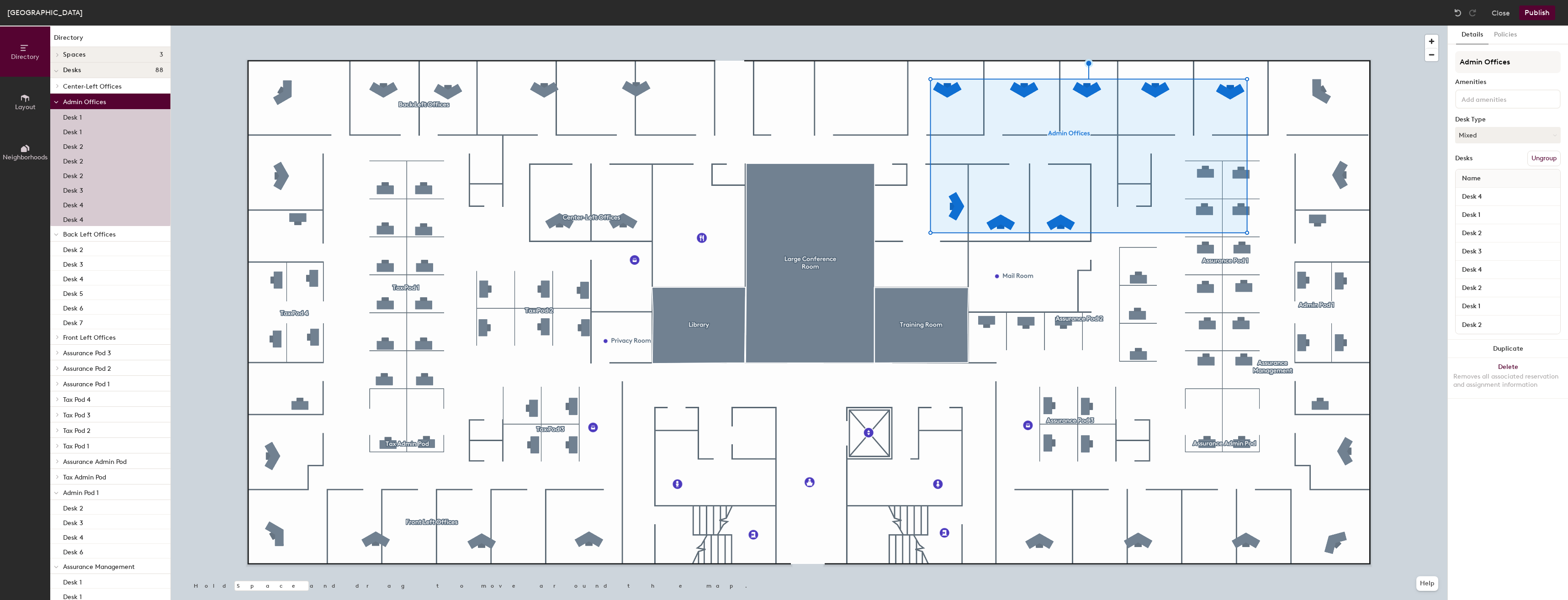
click at [1544, 156] on button "Ungroup" at bounding box center [1544, 159] width 33 height 16
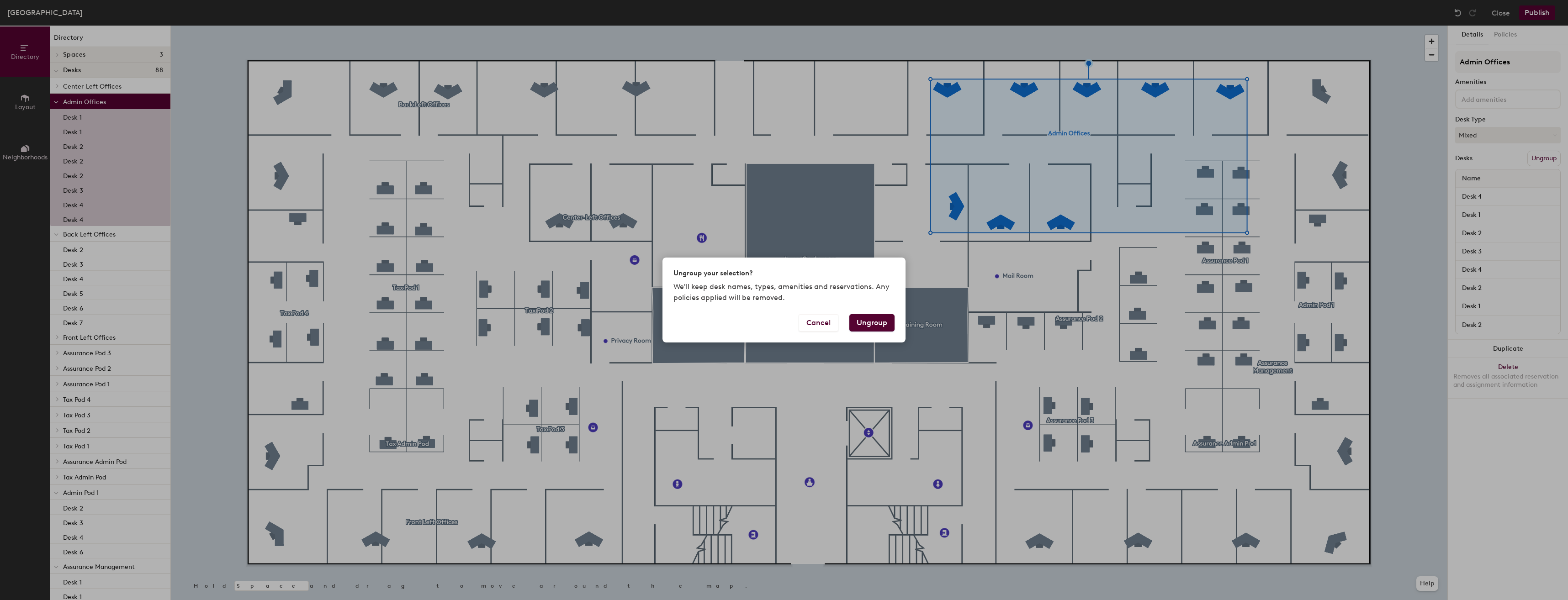
click at [873, 327] on button "Ungroup" at bounding box center [872, 323] width 45 height 18
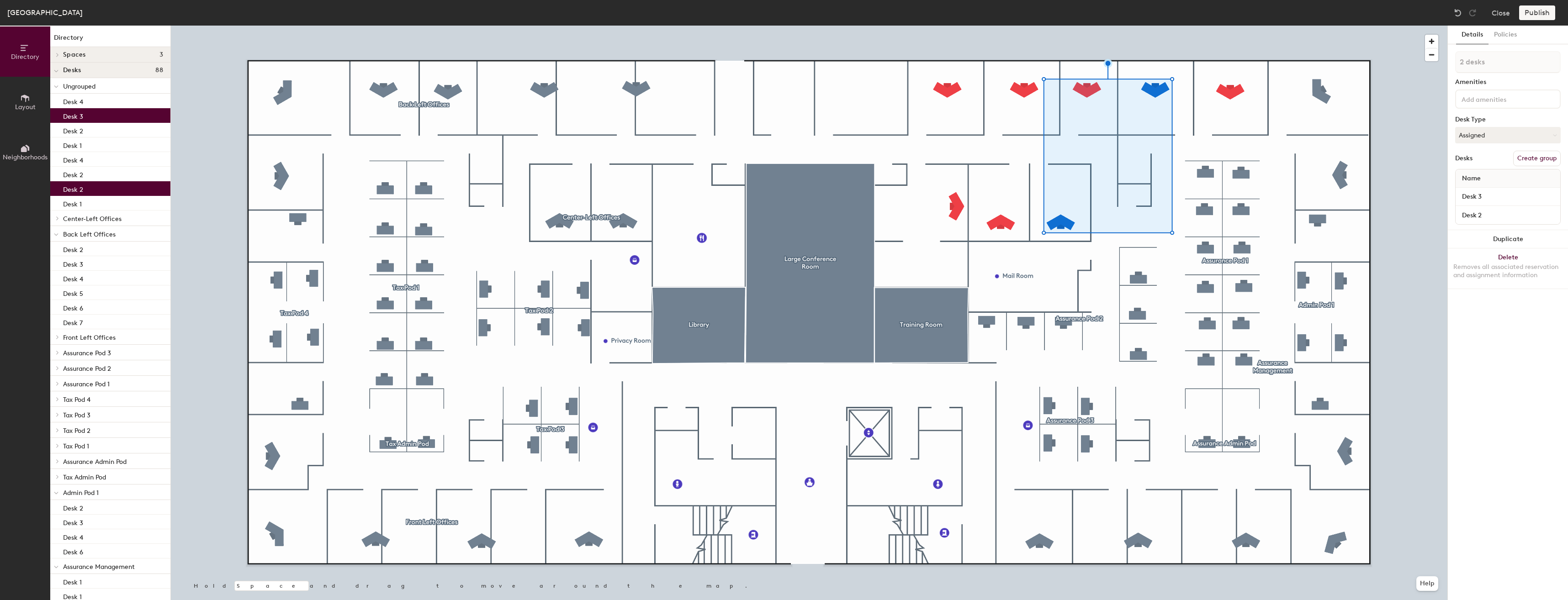
type input "3 desks"
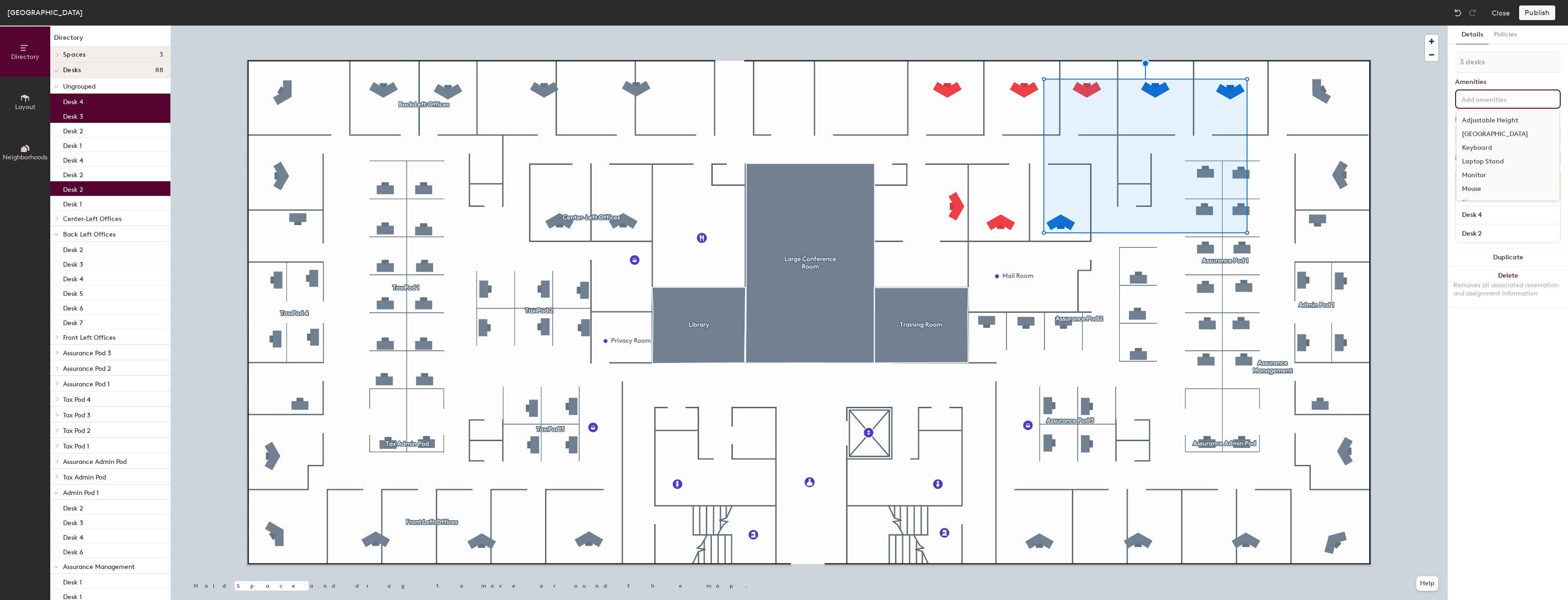
click at [1492, 103] on input at bounding box center [1500, 99] width 82 height 11
click at [1551, 80] on div "Amenities" at bounding box center [1508, 82] width 105 height 7
click at [1538, 159] on button "Create group" at bounding box center [1537, 159] width 47 height 16
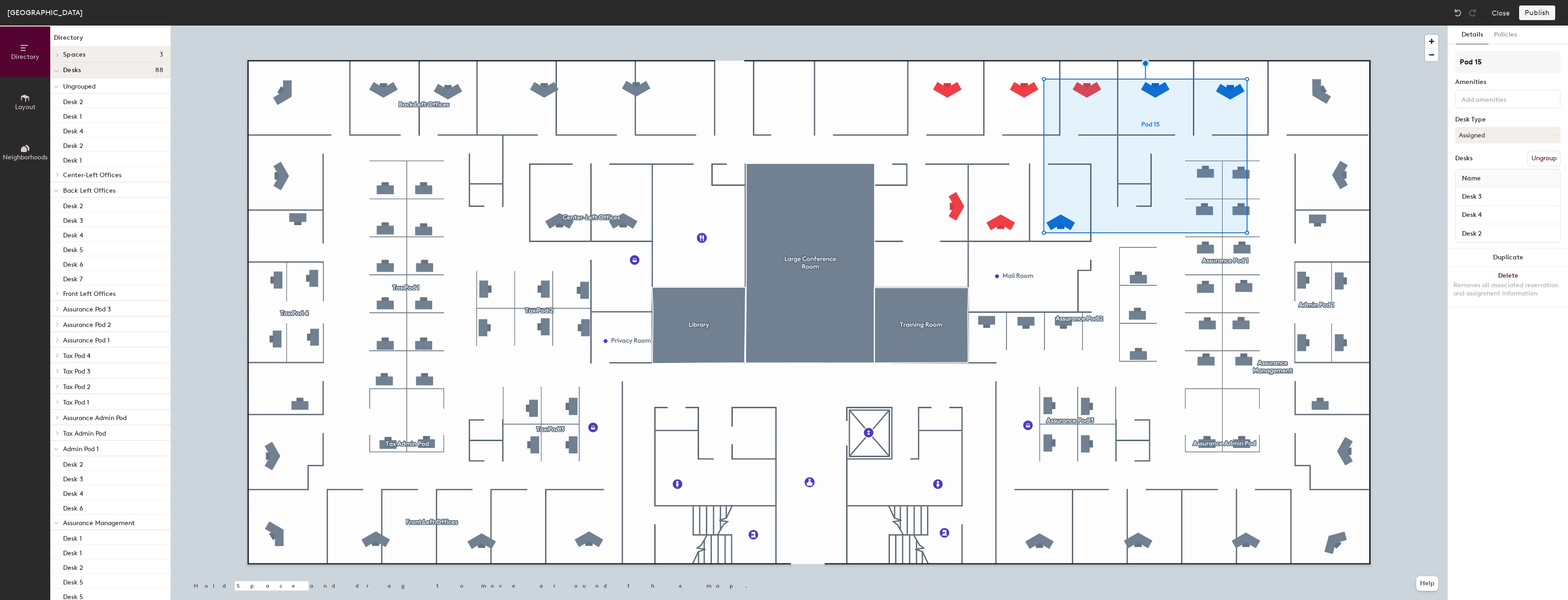
click at [1418, 66] on div "Directory Layout Neighborhoods Directory Spaces 3 Large Conference Room Library…" at bounding box center [784, 313] width 1568 height 574
type input "Admin Offices"
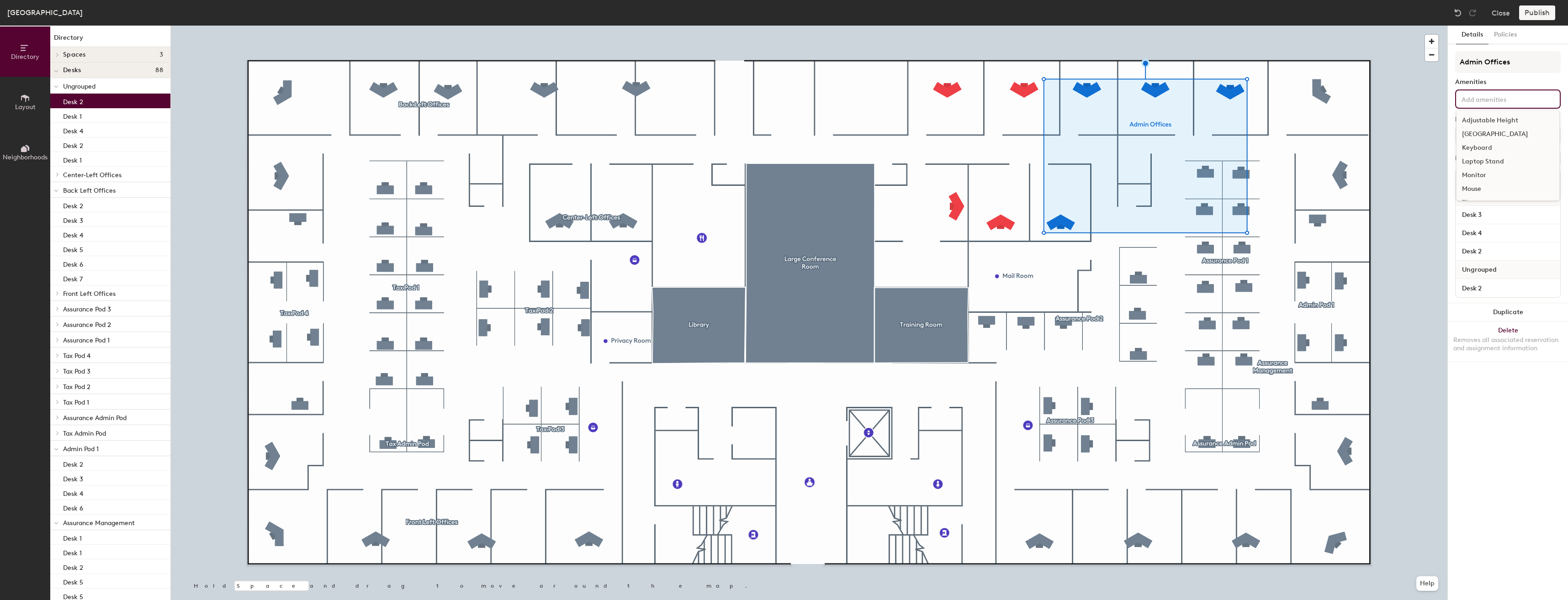
click at [1521, 100] on input at bounding box center [1500, 99] width 82 height 11
click at [1528, 74] on div "Admin Offices Amenities Desk Type Assigned Desks Group all Name Admin Offices D…" at bounding box center [1508, 177] width 105 height 252
click at [1546, 158] on button "Group all" at bounding box center [1543, 159] width 35 height 16
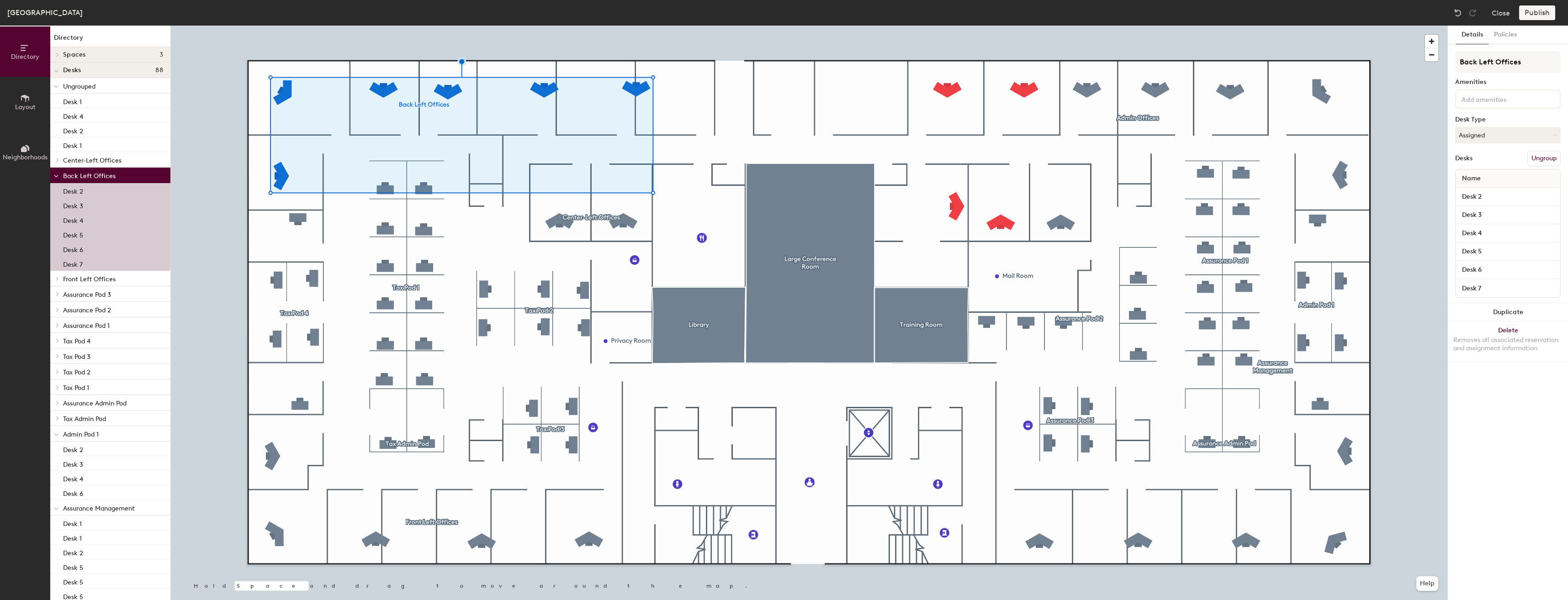
click at [1537, 155] on button "Ungroup" at bounding box center [1544, 159] width 33 height 16
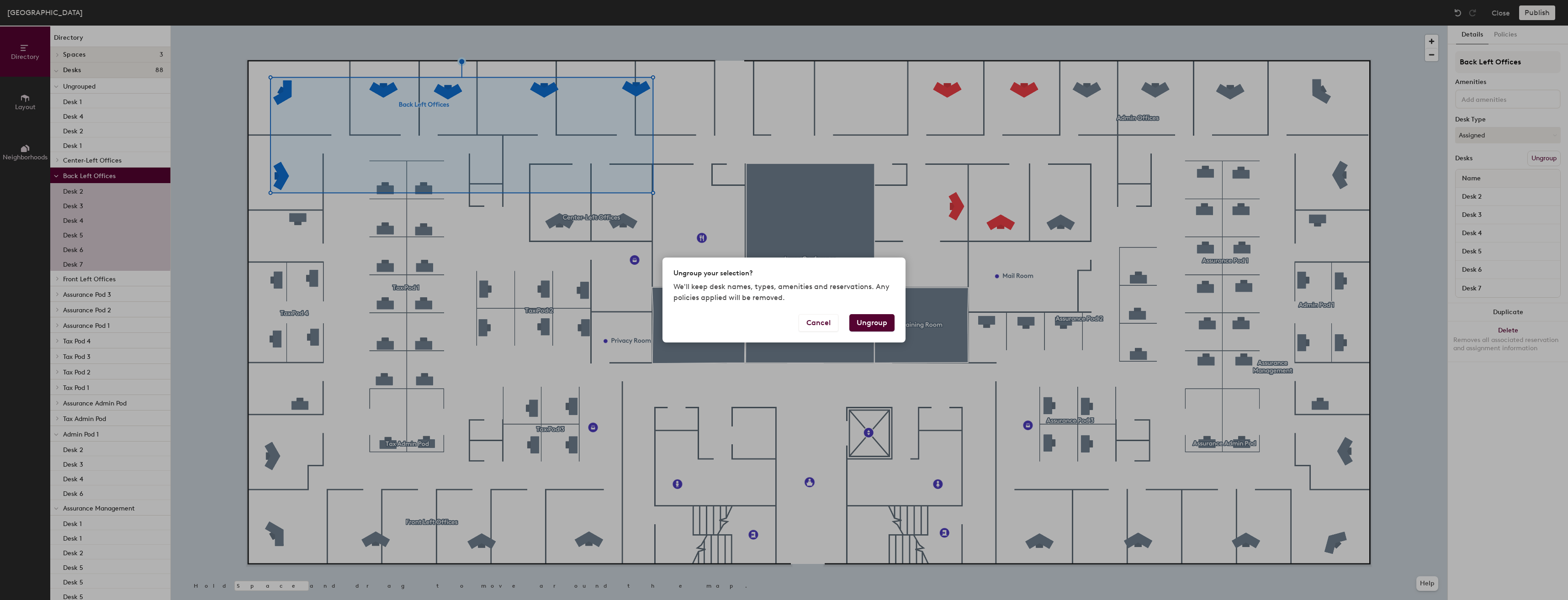
click at [882, 323] on button "Ungroup" at bounding box center [872, 323] width 45 height 18
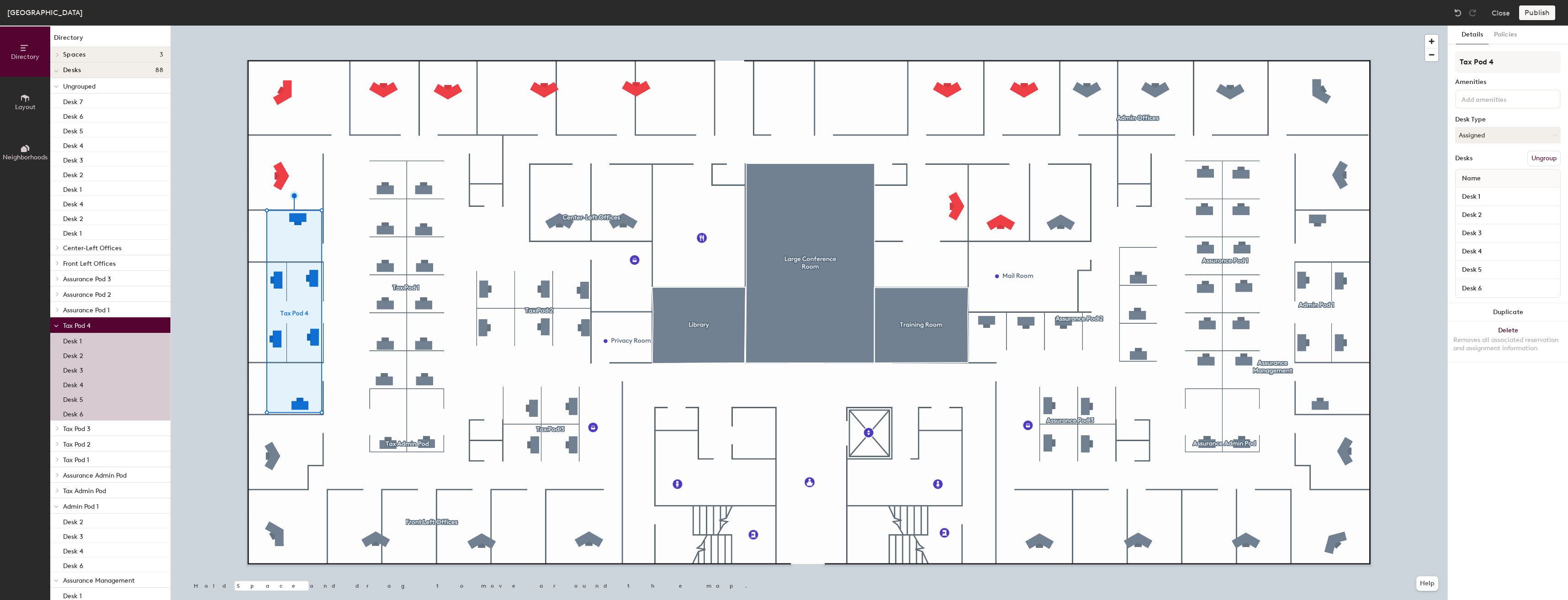
click at [1545, 158] on button "Ungroup" at bounding box center [1544, 159] width 33 height 16
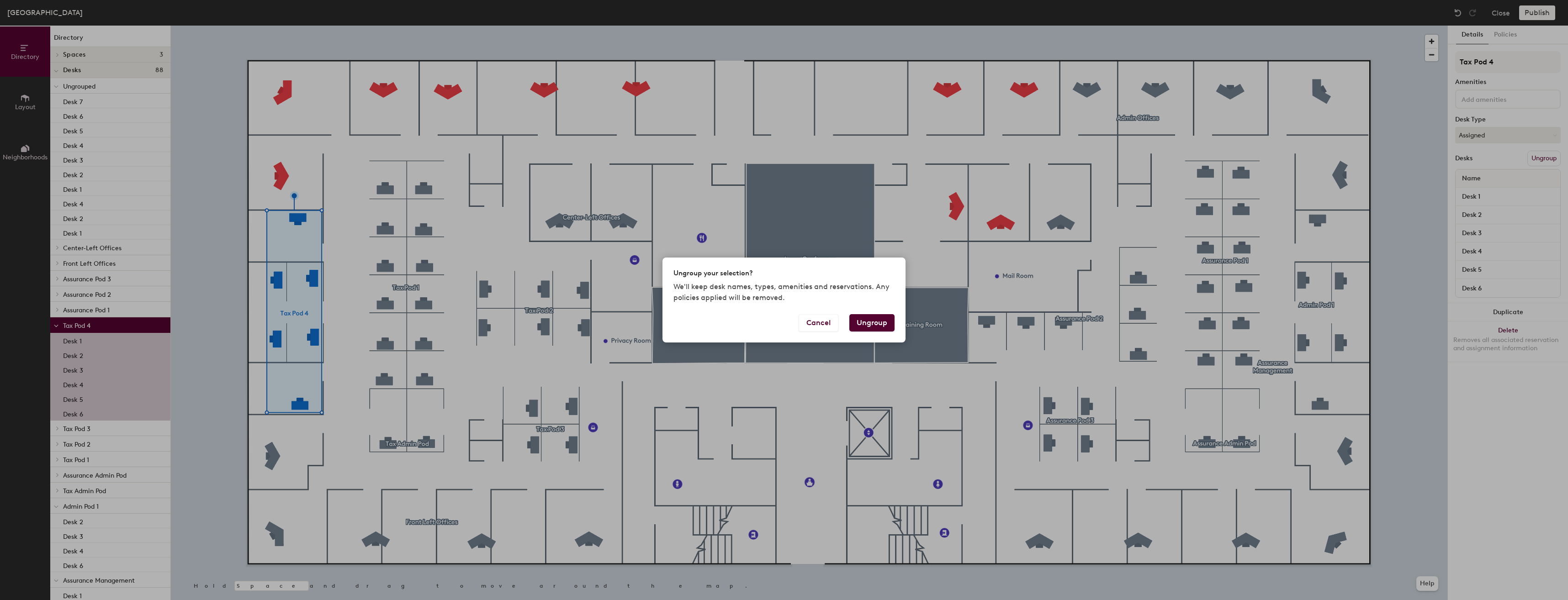
click at [875, 324] on button "Ungroup" at bounding box center [872, 323] width 45 height 18
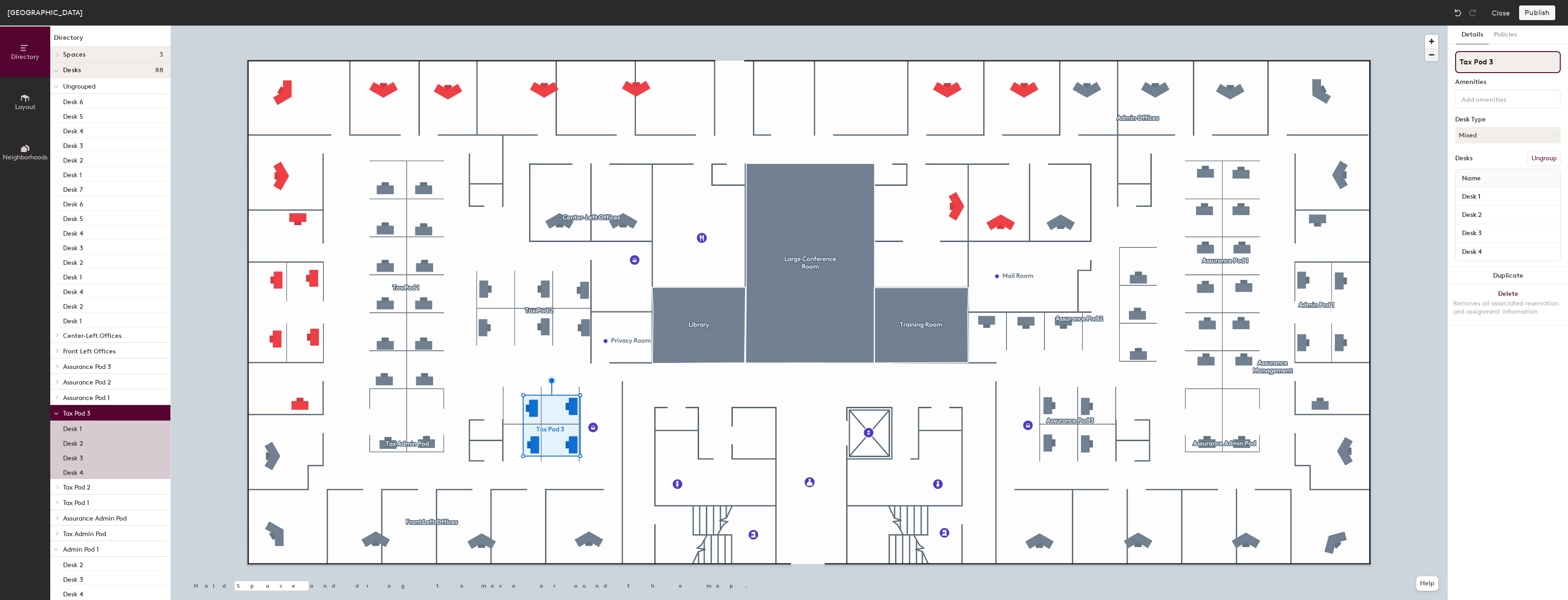
click at [1423, 60] on div "Directory Layout Neighborhoods Directory Spaces 3 Large Conference Room Library…" at bounding box center [784, 313] width 1568 height 574
type input "CAS Pod"
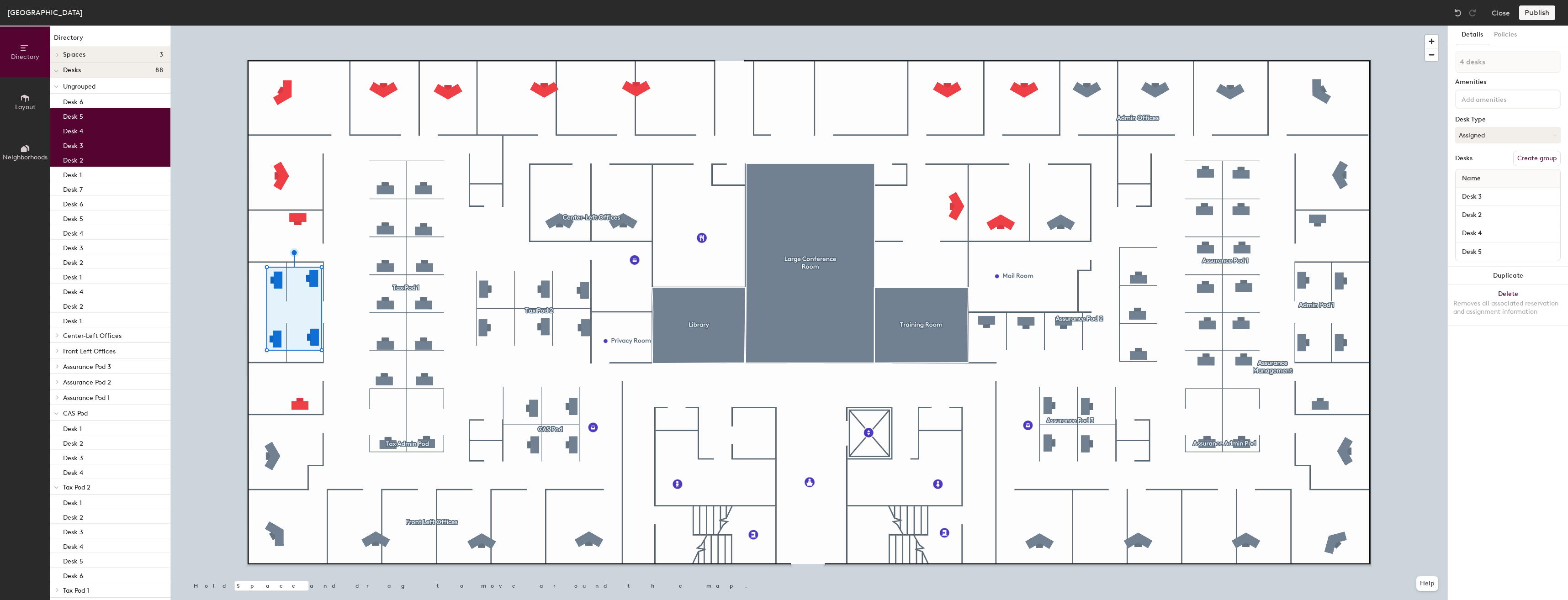
click at [1541, 155] on button "Create group" at bounding box center [1537, 159] width 47 height 16
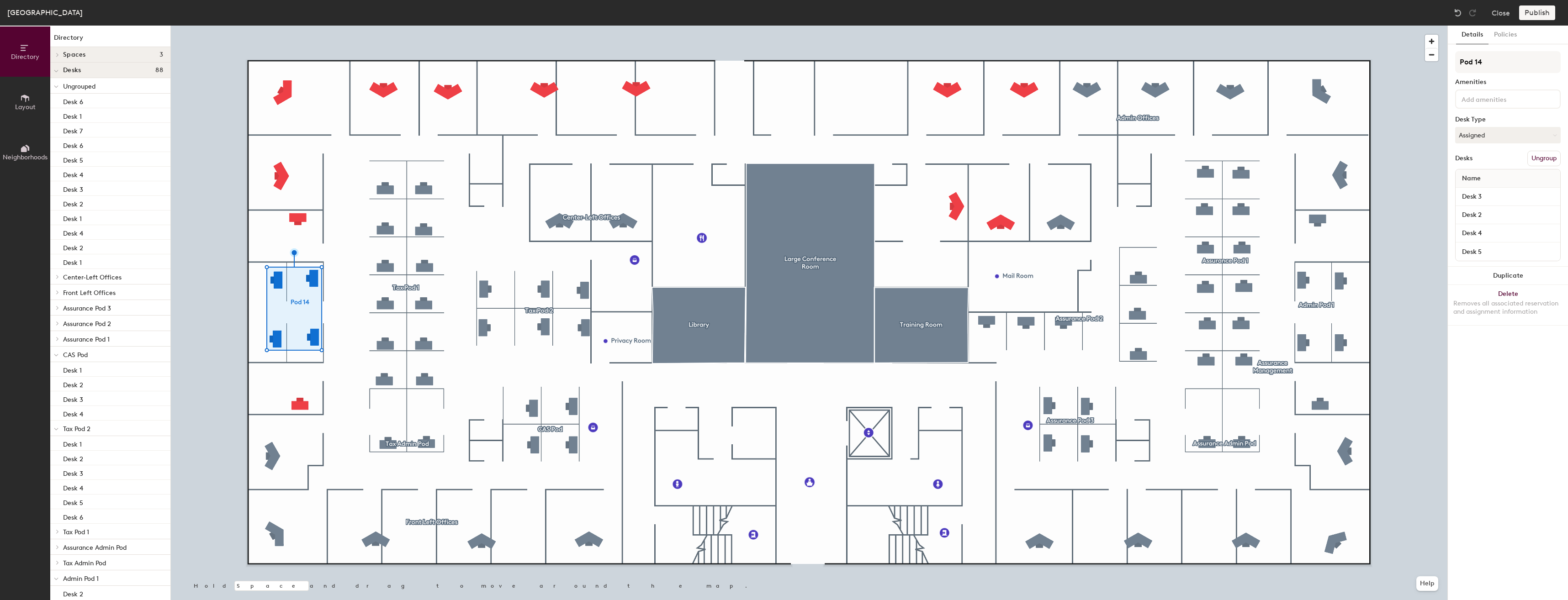
drag, startPoint x: 1494, startPoint y: 61, endPoint x: 1450, endPoint y: 63, distance: 44.0
click at [1450, 63] on div "Details Policies Pod 14 Amenities Desk Type Assigned Desks Ungroup Name Desk 3 …" at bounding box center [1508, 313] width 120 height 574
type input "Tax Pod 3"
click at [1510, 93] on input at bounding box center [1500, 99] width 82 height 11
click at [1522, 71] on input "Tax Pod 3" at bounding box center [1508, 62] width 105 height 22
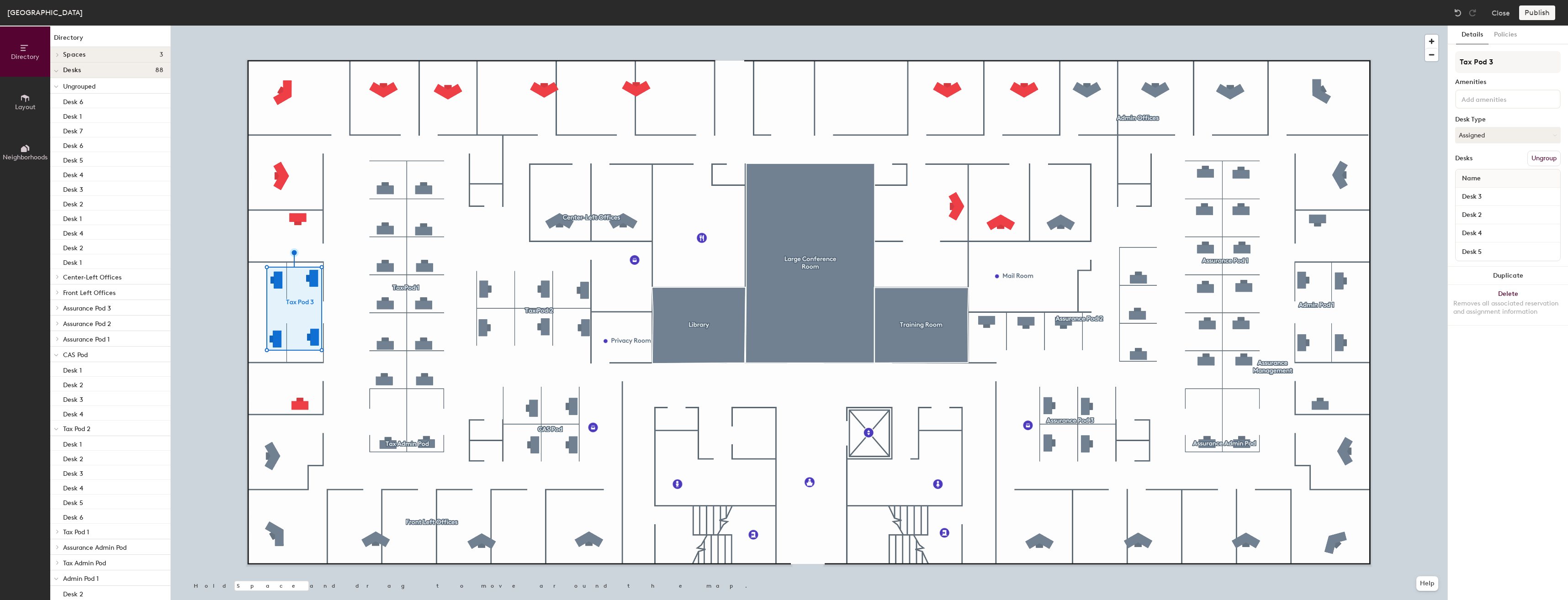
click at [1524, 85] on div "Amenities" at bounding box center [1508, 82] width 105 height 7
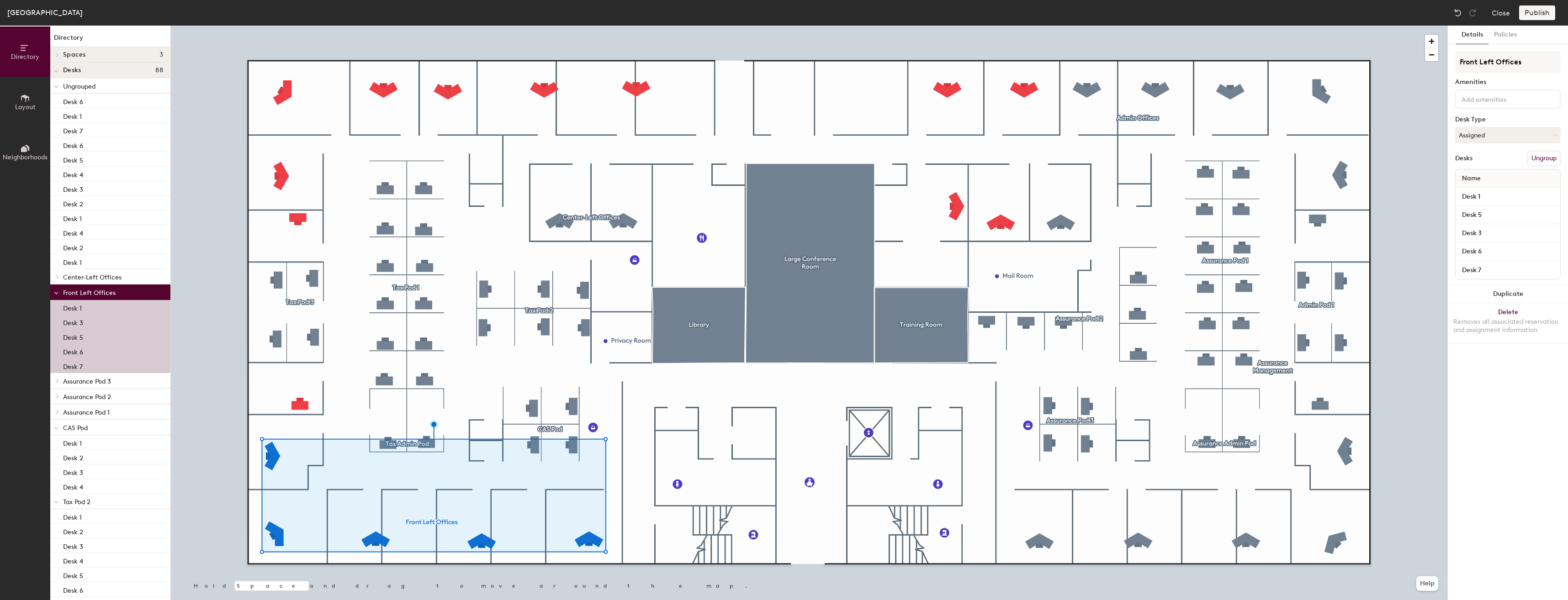
click at [1547, 155] on button "Ungroup" at bounding box center [1544, 159] width 33 height 16
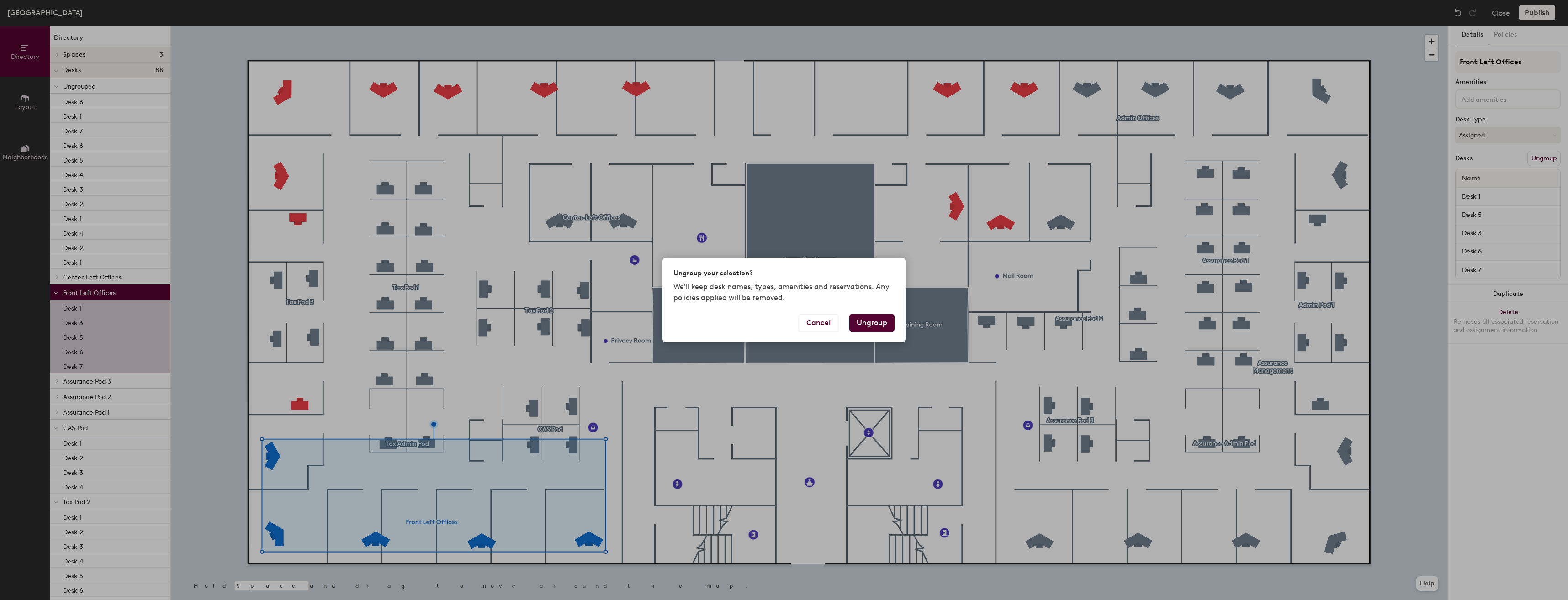
click at [878, 323] on button "Ungroup" at bounding box center [872, 323] width 45 height 18
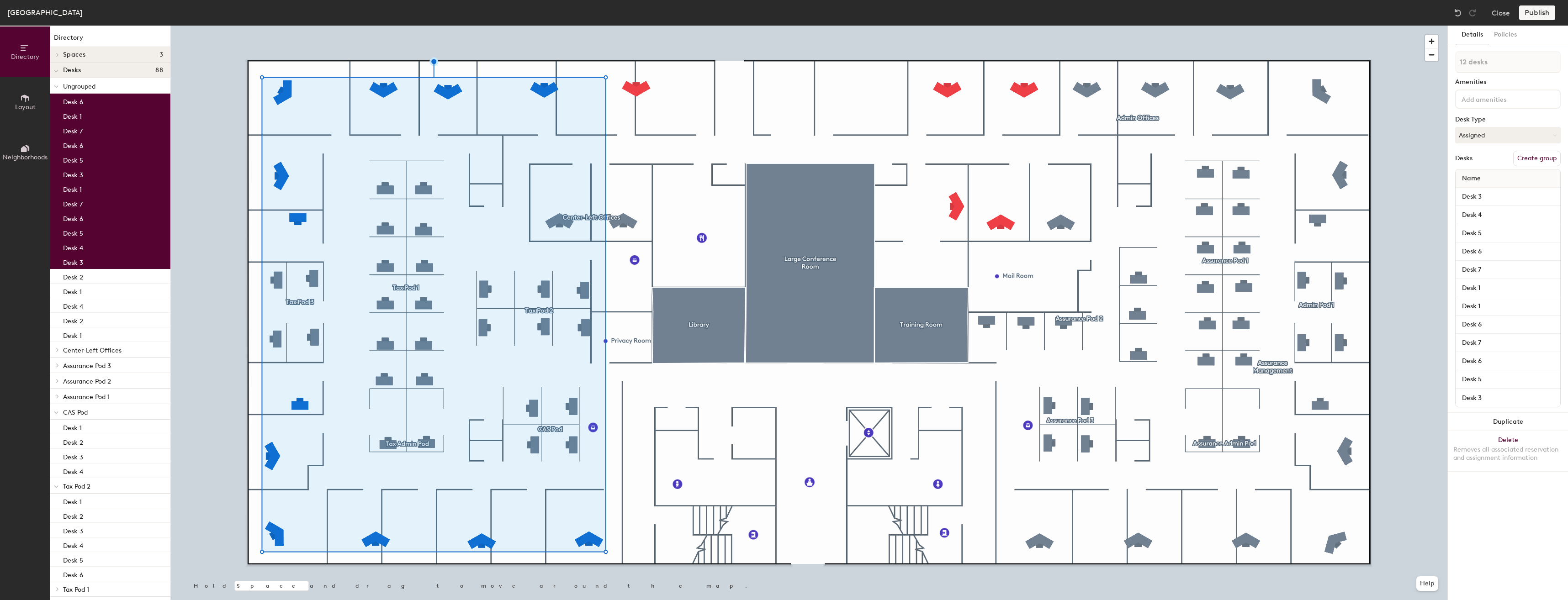
type input "13 desks"
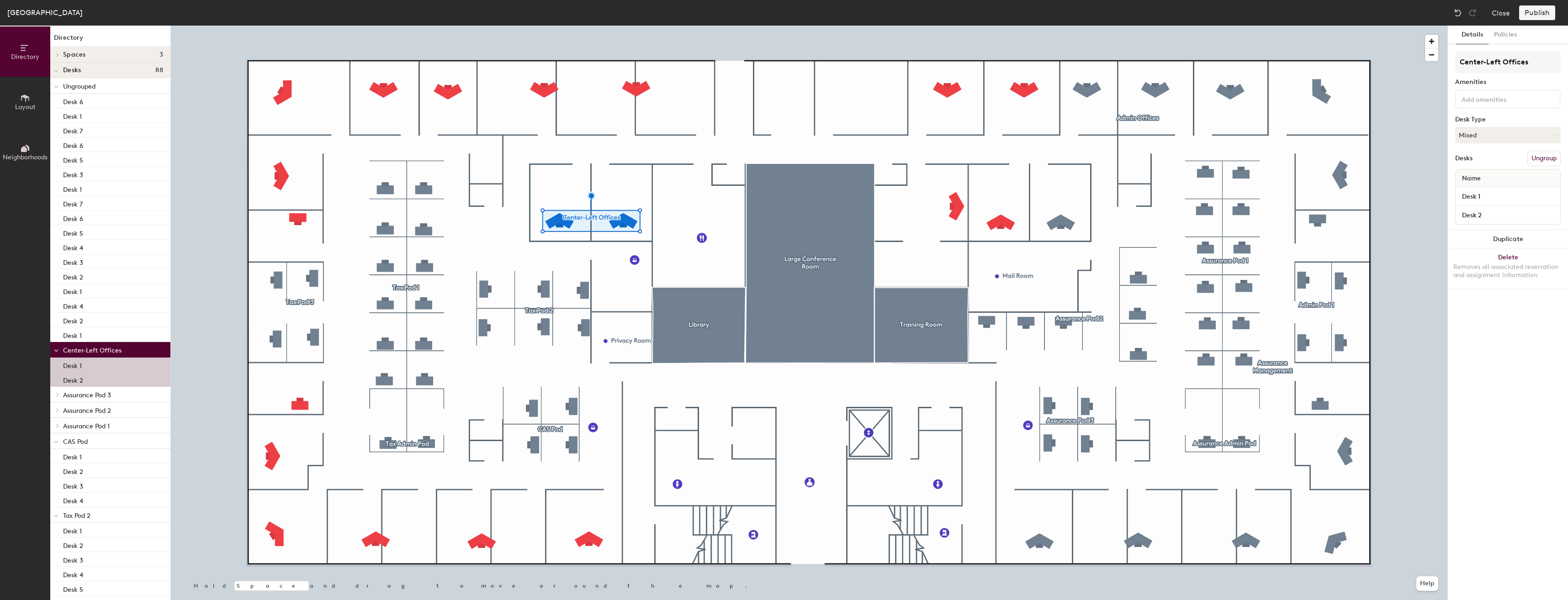
click at [1548, 158] on button "Ungroup" at bounding box center [1544, 159] width 33 height 16
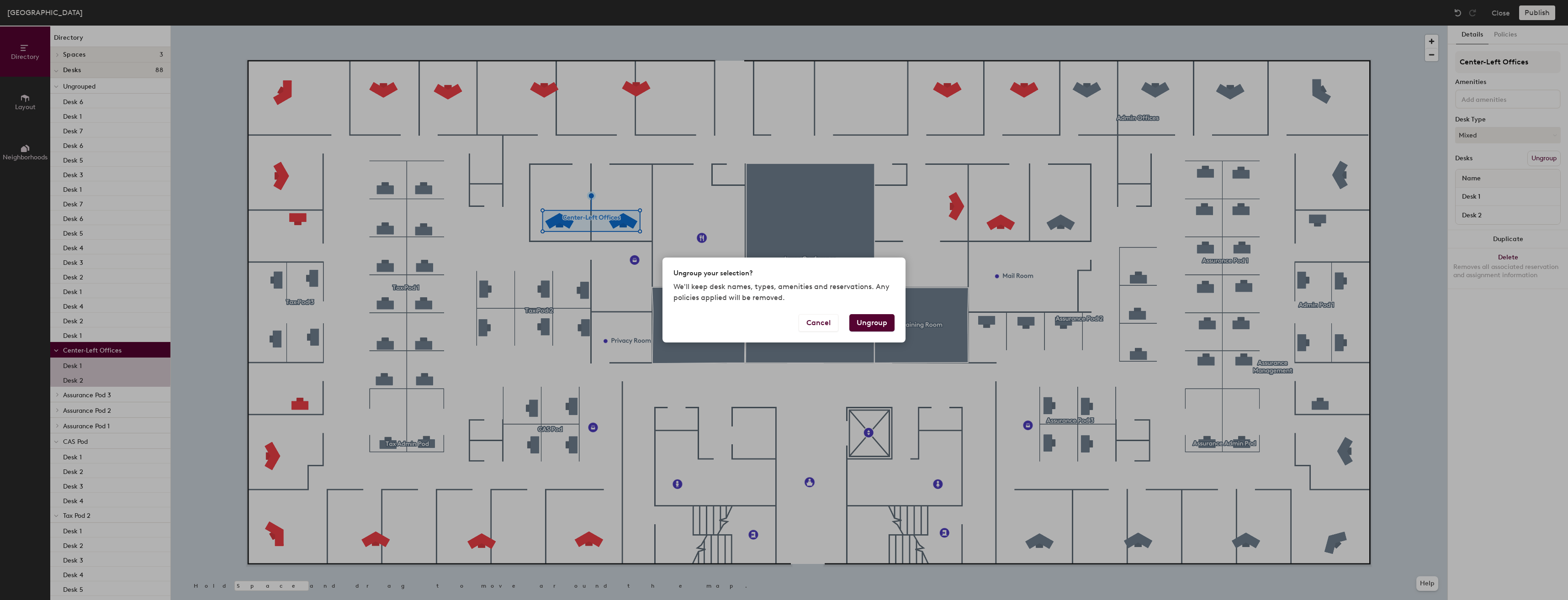
click at [869, 327] on button "Ungroup" at bounding box center [872, 323] width 45 height 18
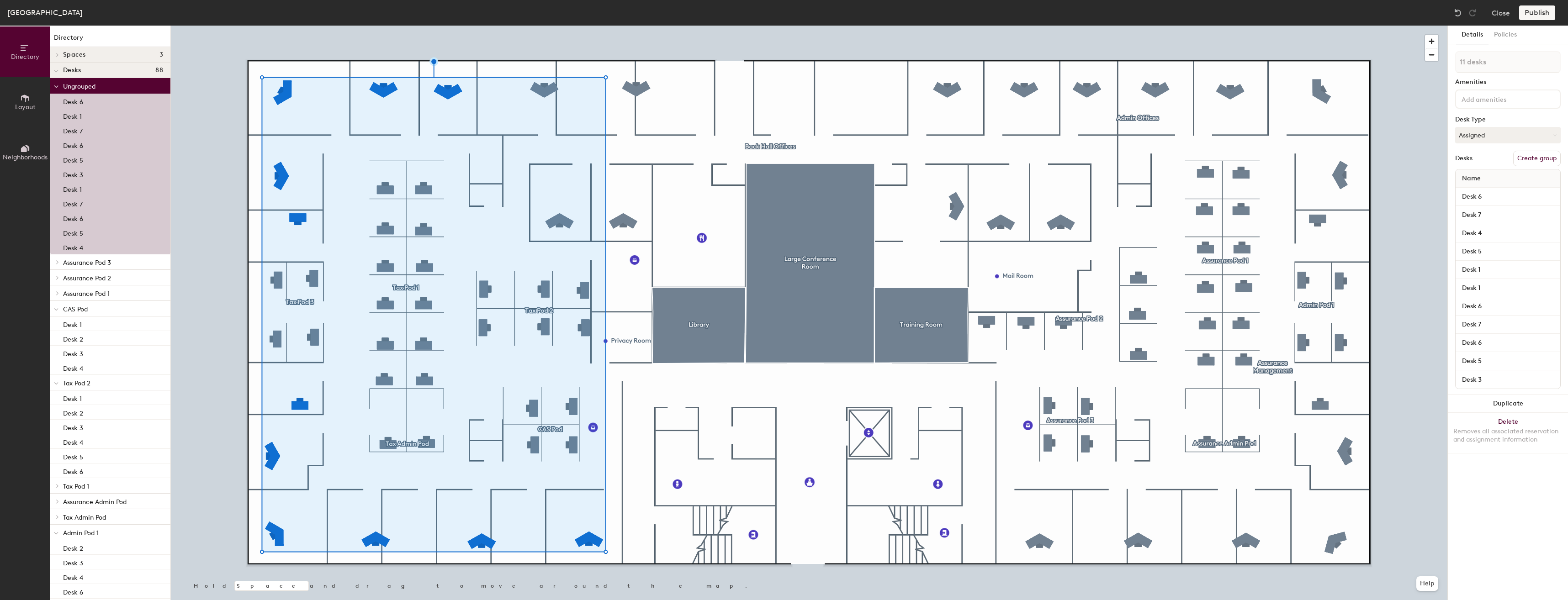
click at [1538, 160] on button "Create group" at bounding box center [1537, 159] width 47 height 16
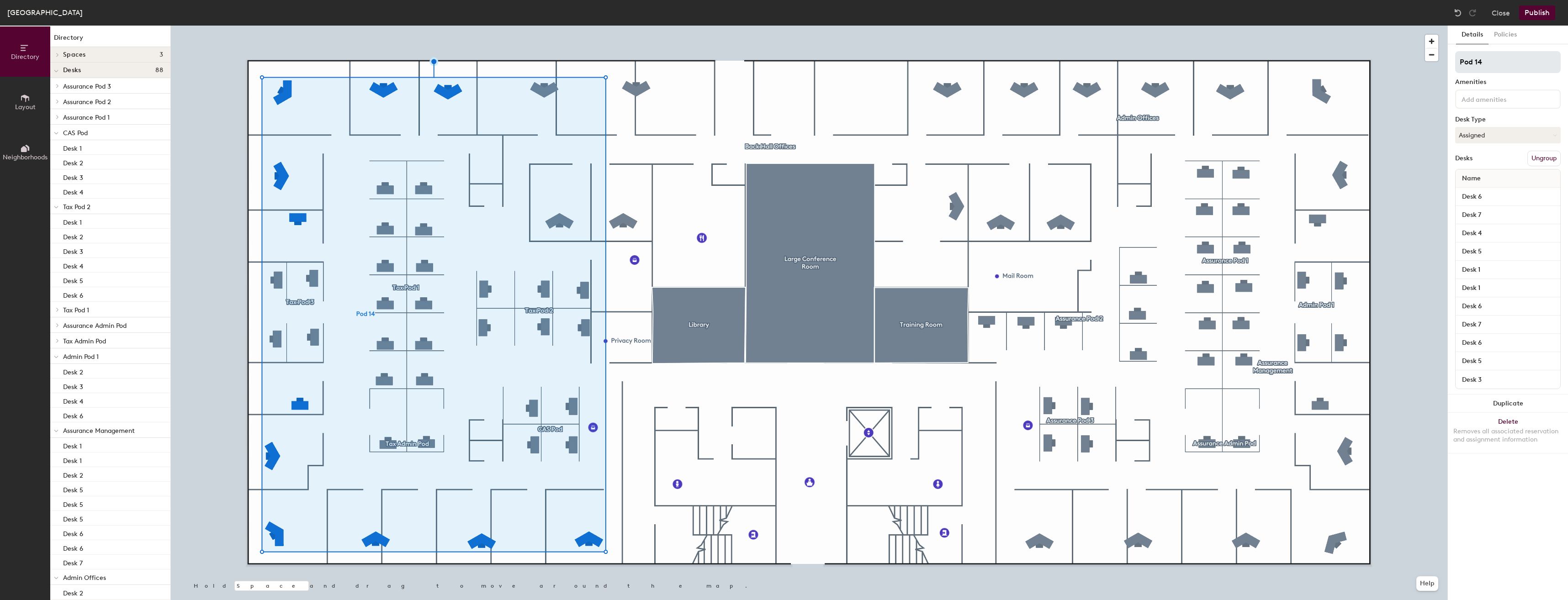
click at [1411, 68] on div "Directory Layout Neighborhoods Directory Spaces 3 Large Conference Room Library…" at bounding box center [784, 313] width 1568 height 574
type input "Tax & CAS Offices"
click at [1522, 83] on div "Amenities" at bounding box center [1508, 82] width 105 height 7
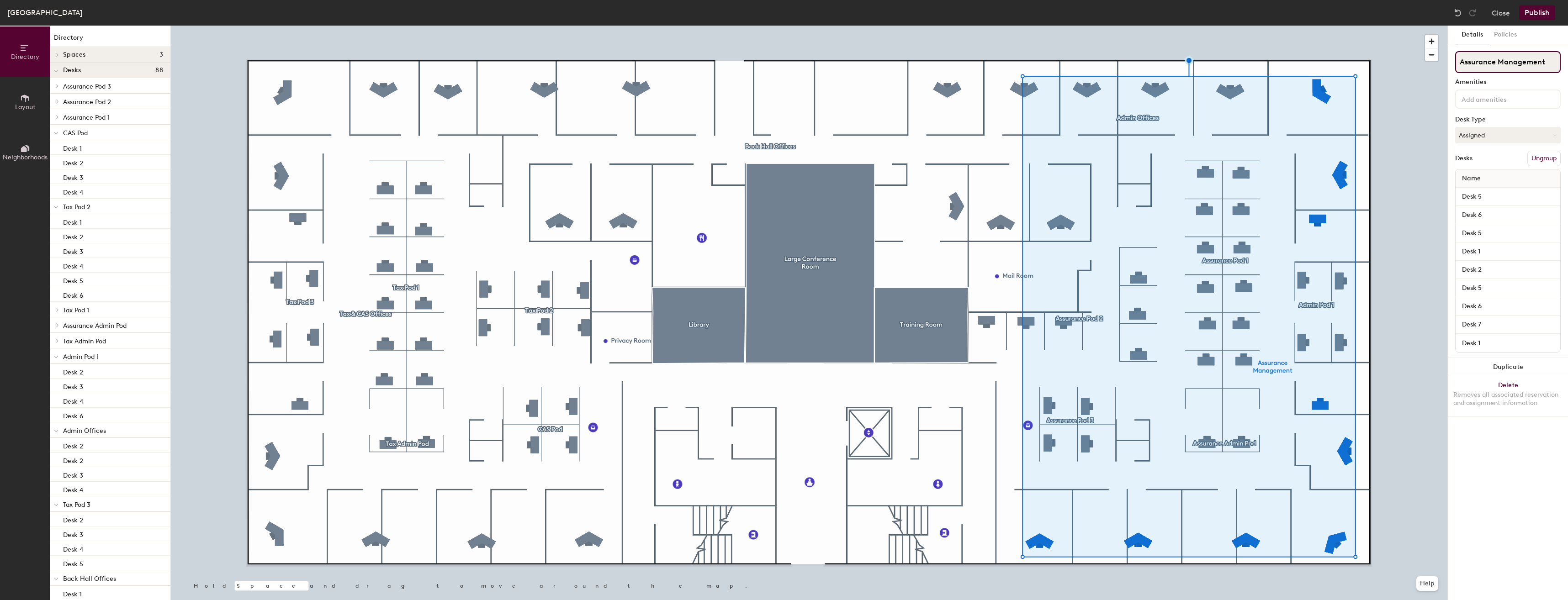
drag, startPoint x: 1547, startPoint y: 63, endPoint x: 1500, endPoint y: 63, distance: 47.0
click at [1500, 63] on input "Assurance Management" at bounding box center [1508, 62] width 105 height 22
type input "Assurance Offices"
click at [1518, 462] on div "Details Policies Assurance Offices Amenities Desk Type Assigned Desks Ungroup N…" at bounding box center [1508, 313] width 120 height 574
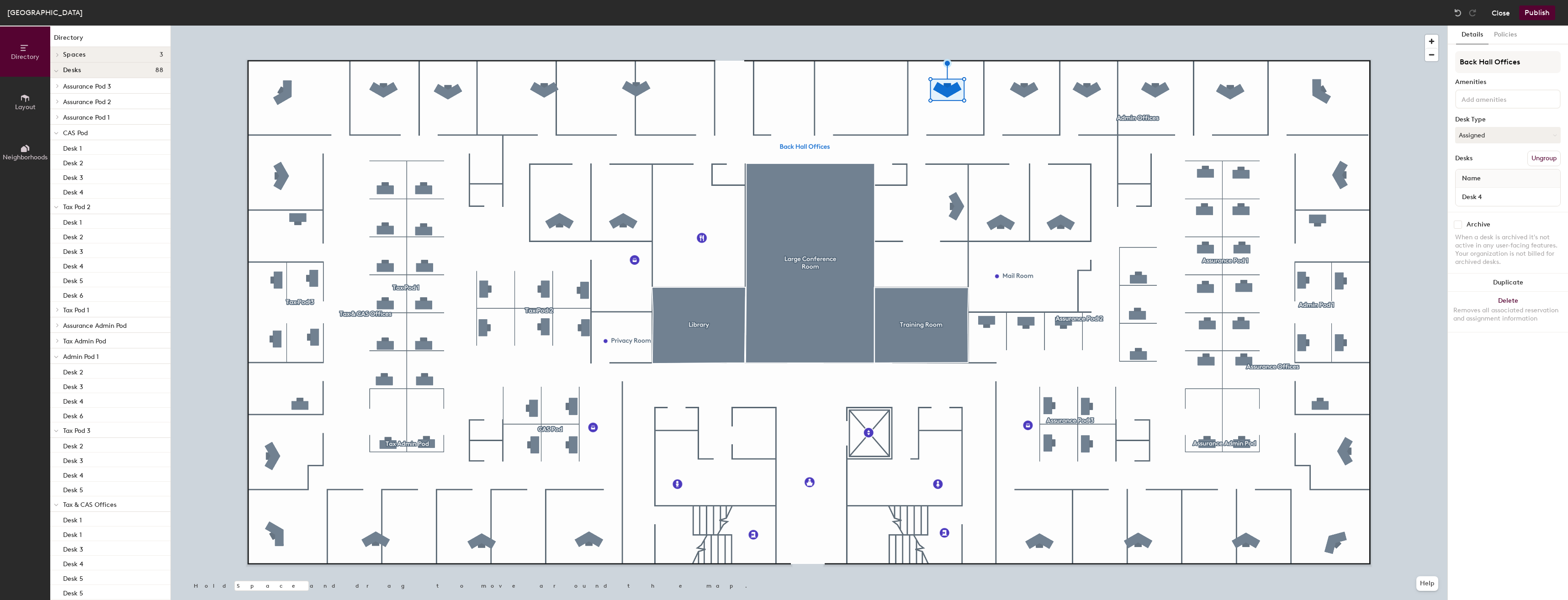
click at [1501, 18] on button "Close" at bounding box center [1501, 13] width 18 height 15
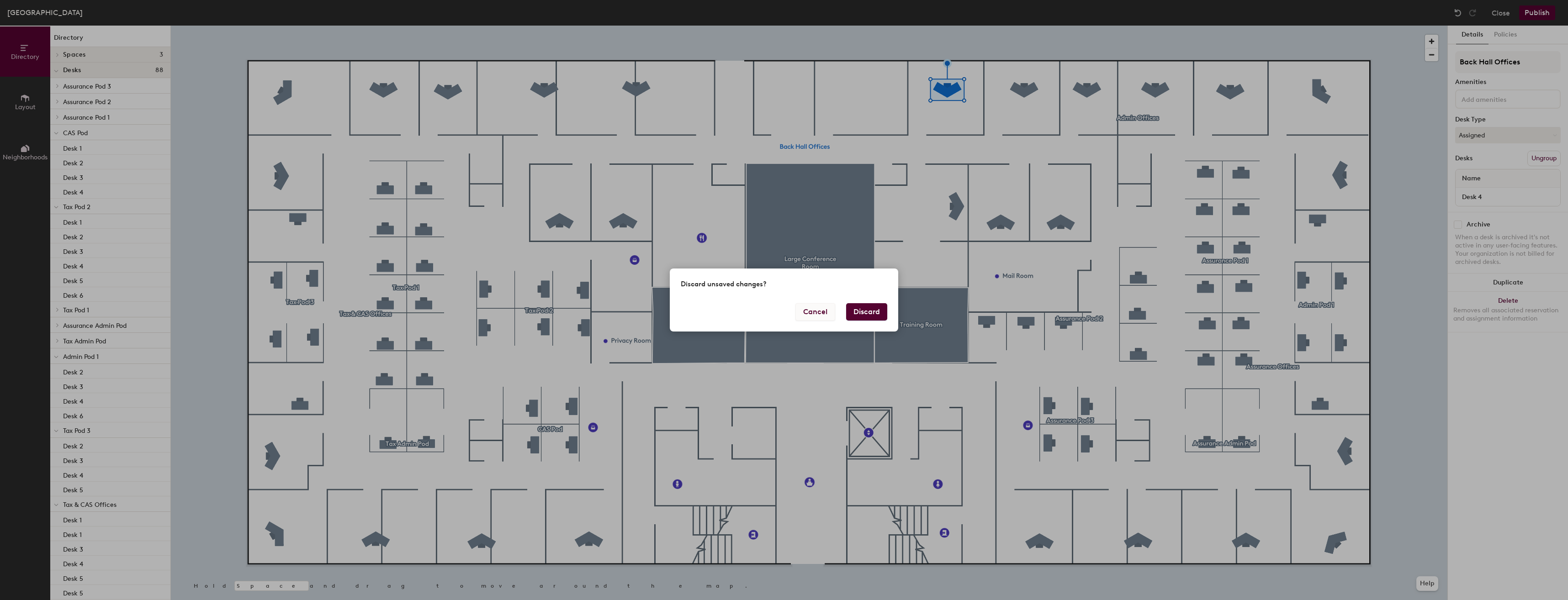
click at [815, 314] on button "Cancel" at bounding box center [815, 312] width 40 height 18
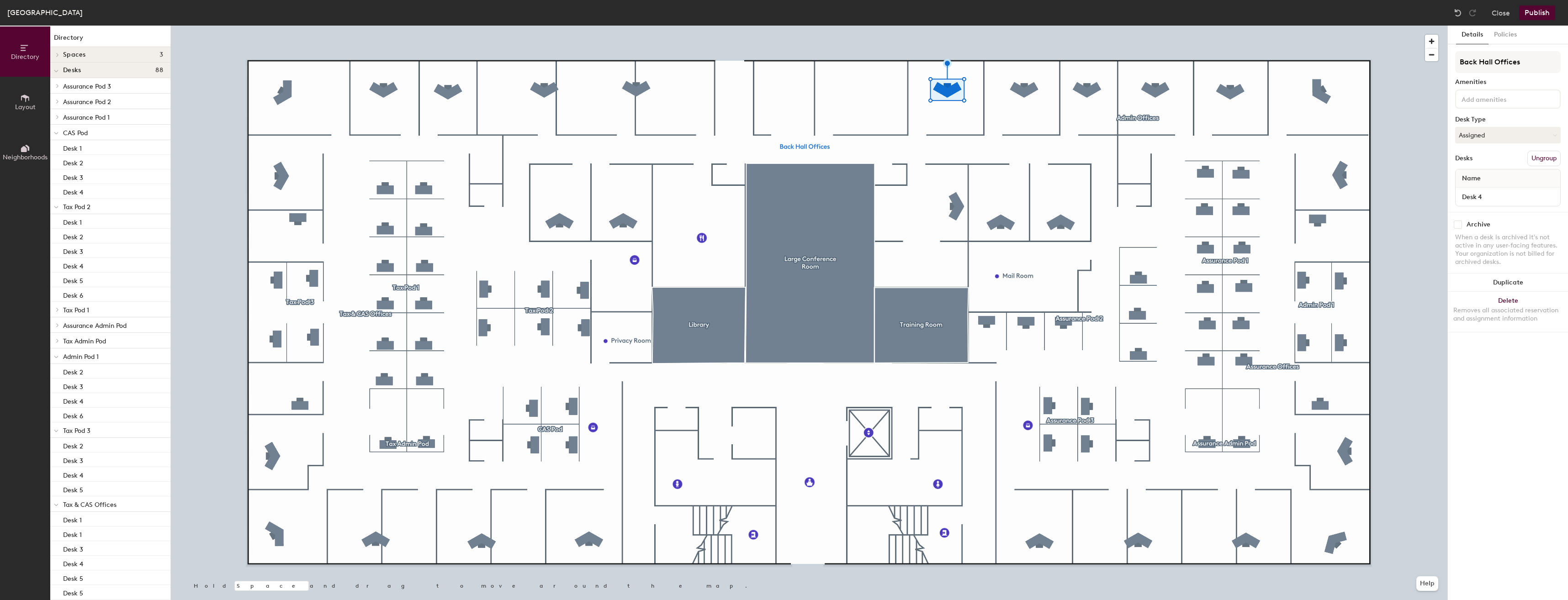
click at [1545, 14] on button "Publish" at bounding box center [1537, 13] width 36 height 15
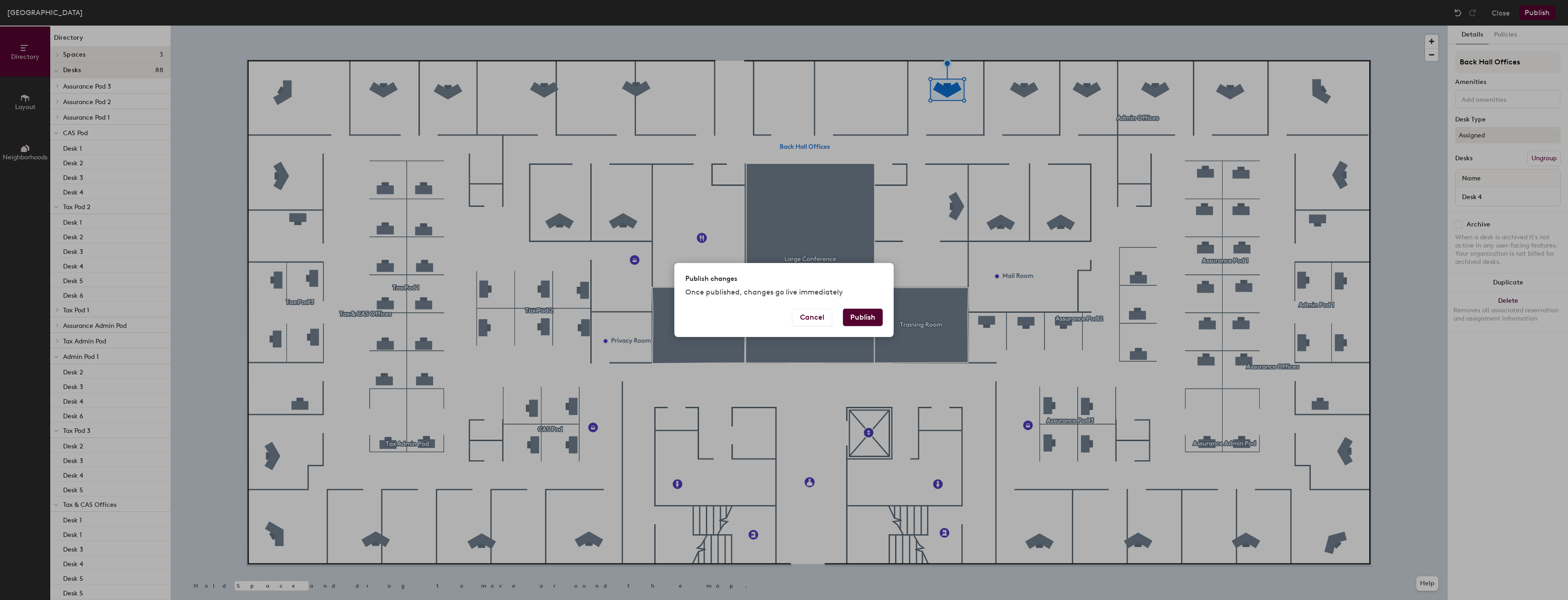
click at [863, 318] on button "Publish" at bounding box center [863, 317] width 40 height 18
